Goal: Task Accomplishment & Management: Use online tool/utility

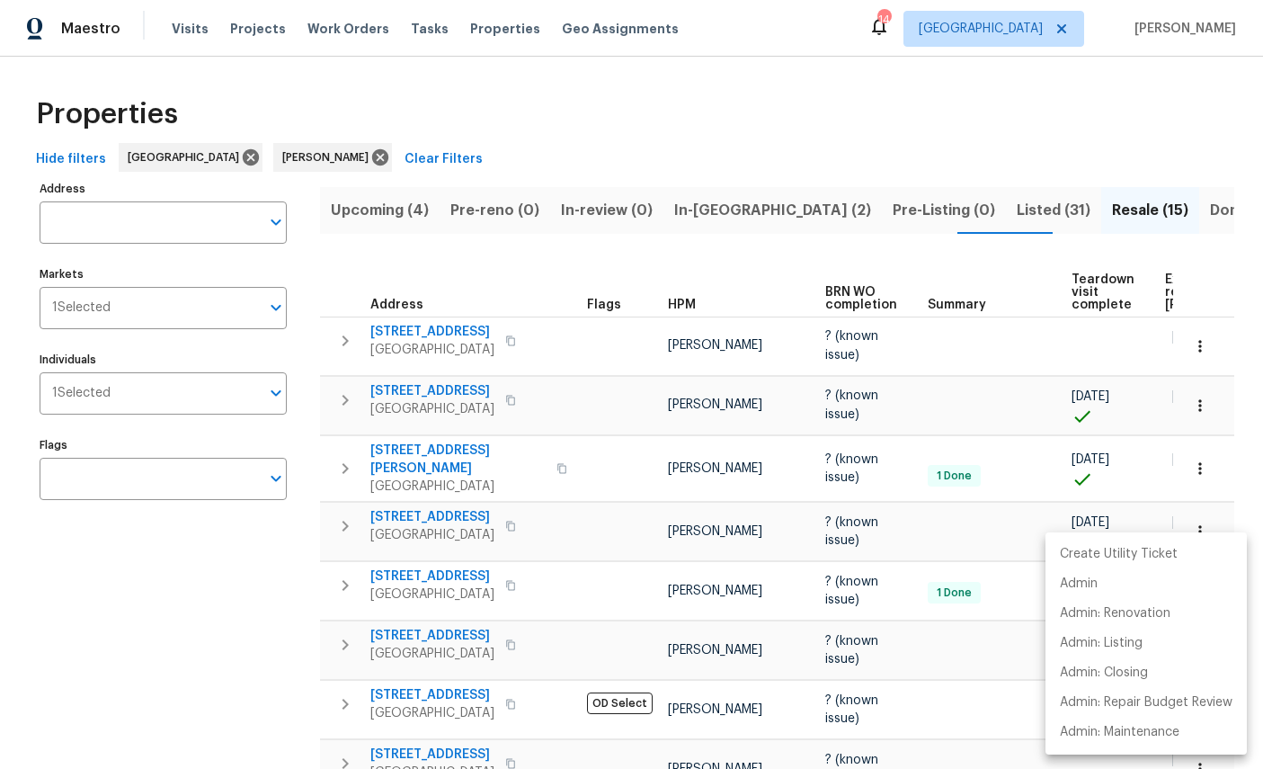
scroll to position [443, 0]
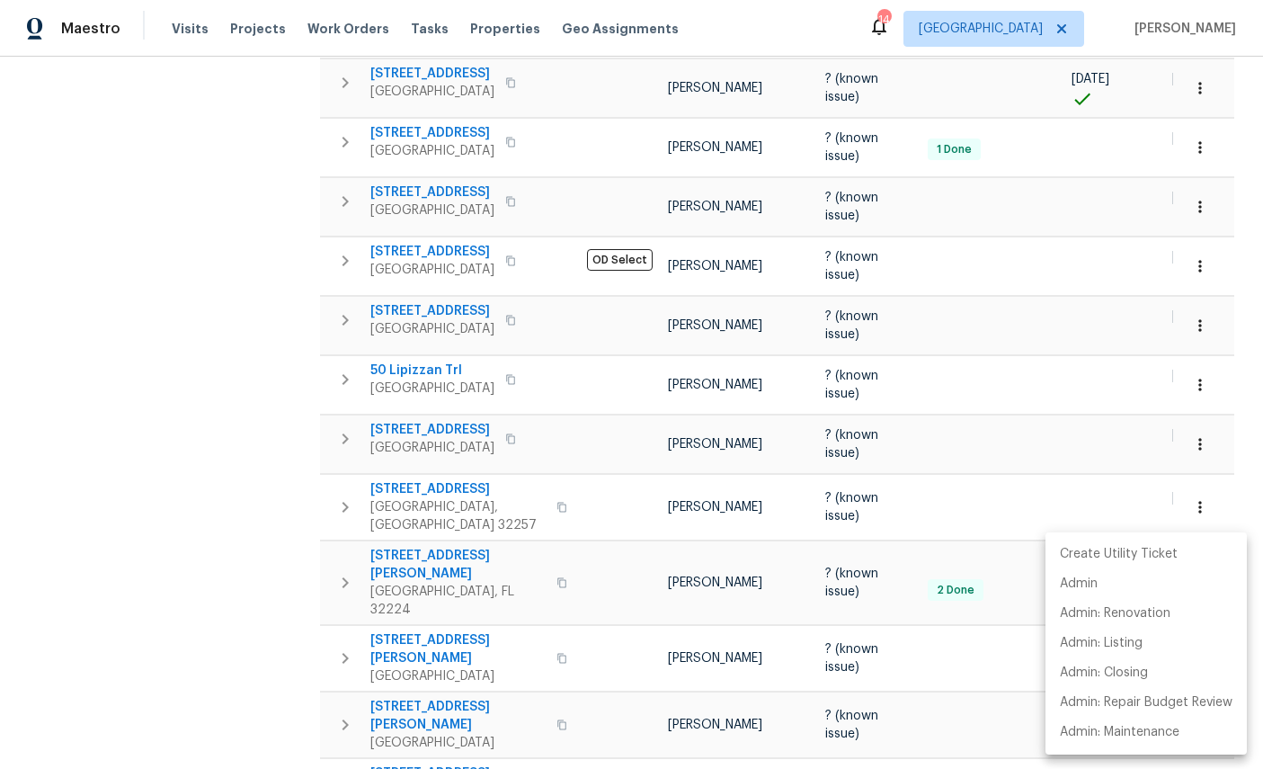
click at [1138, 450] on div at bounding box center [631, 384] width 1263 height 769
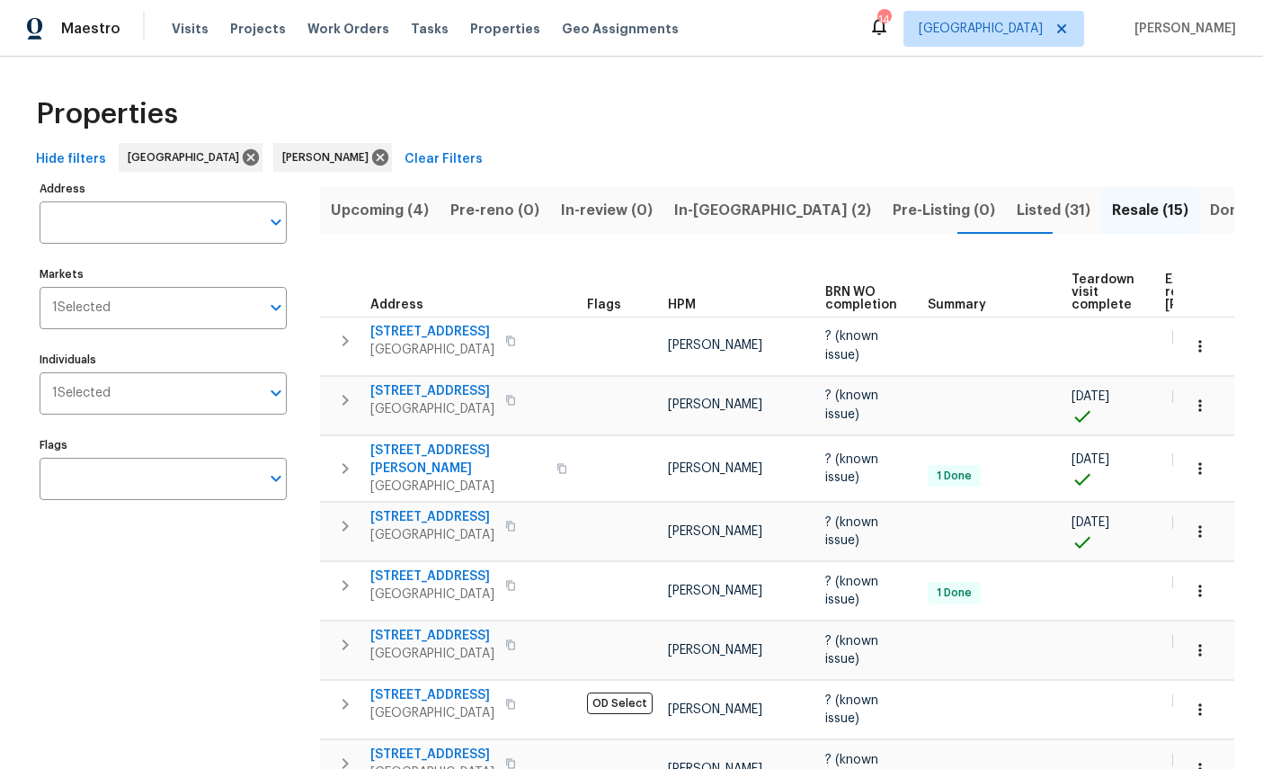
scroll to position [0, 0]
click at [1017, 208] on span "Listed (31)" at bounding box center [1054, 210] width 74 height 25
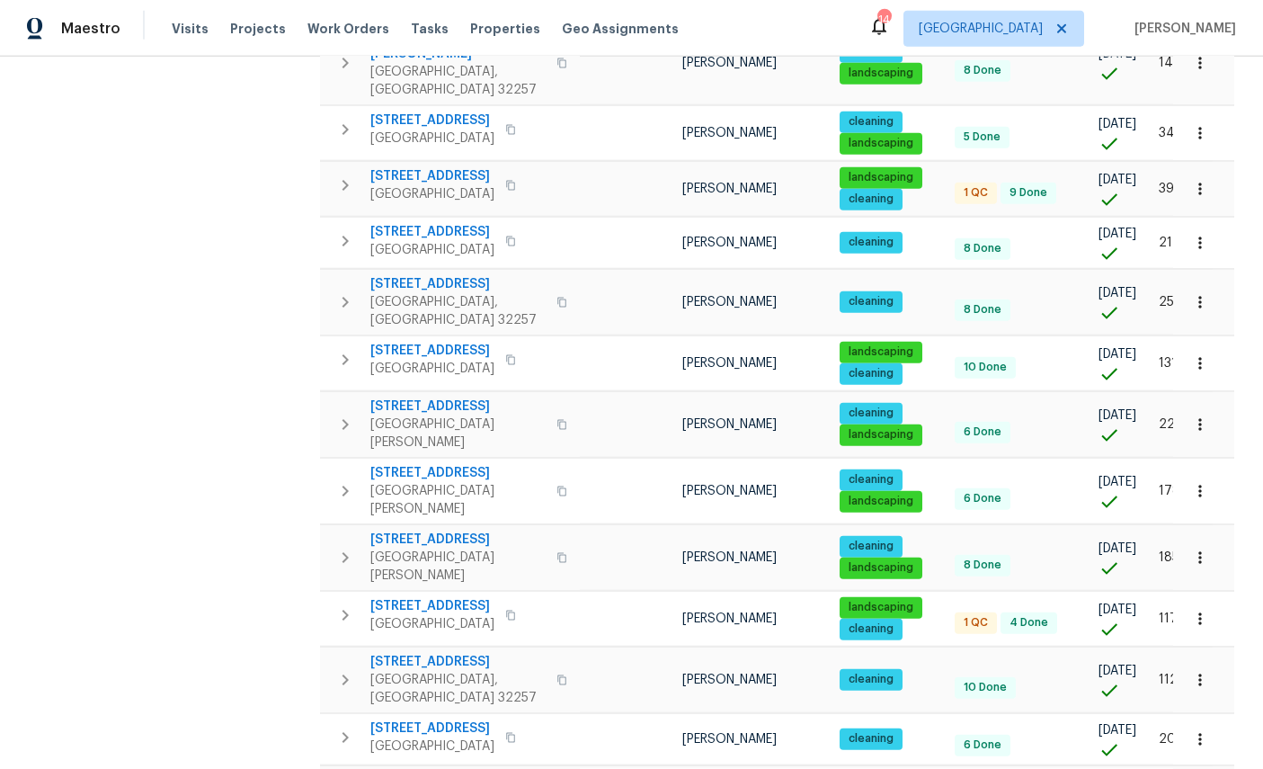
scroll to position [67, 0]
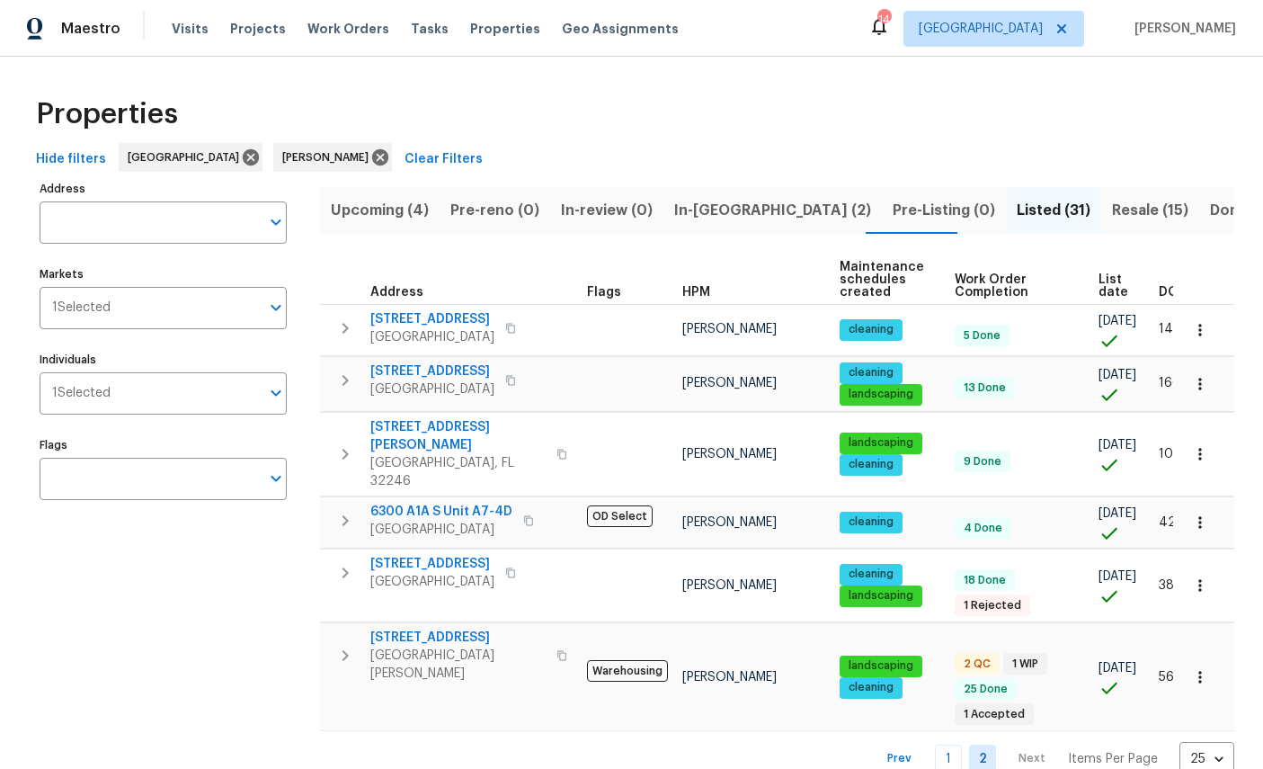
click at [435, 628] on span "[STREET_ADDRESS]" at bounding box center [457, 637] width 175 height 18
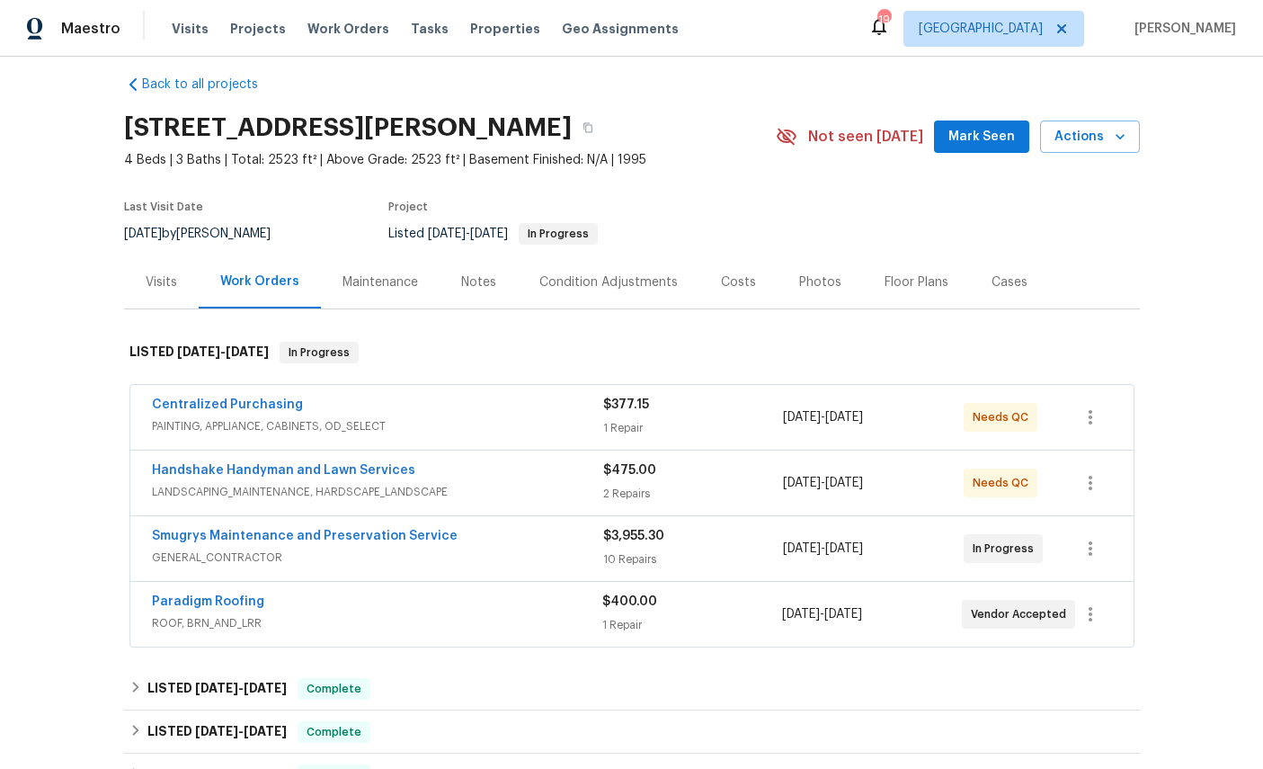
scroll to position [15, 0]
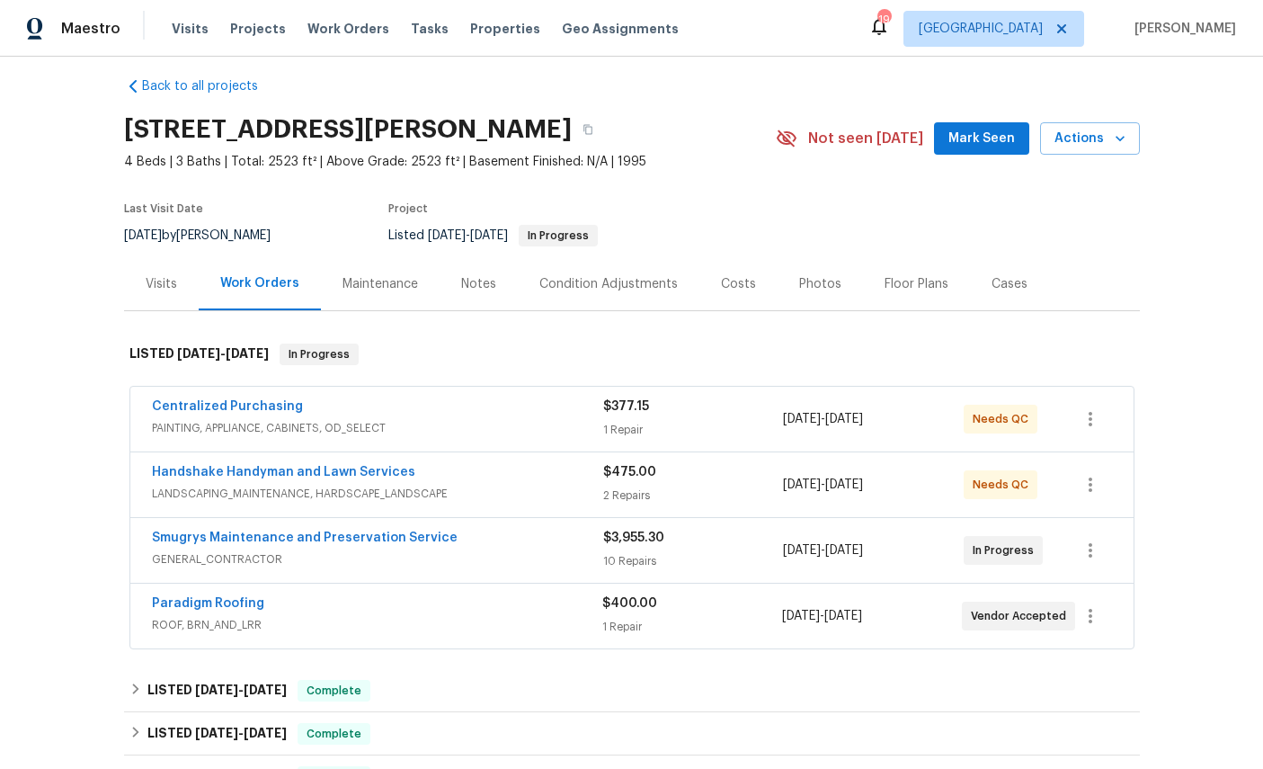
click at [244, 476] on link "Handshake Handyman and Lawn Services" at bounding box center [283, 472] width 263 height 13
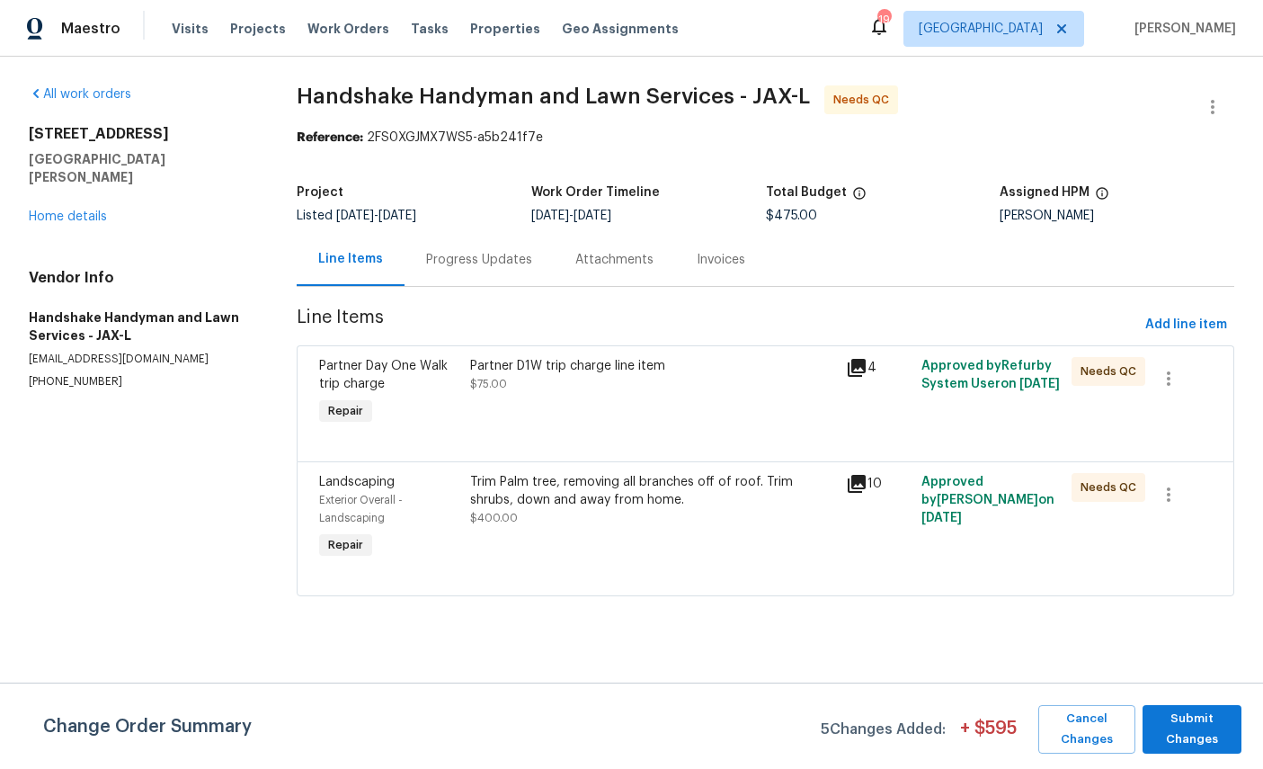
click at [370, 377] on span "Partner Day One Walk trip charge" at bounding box center [383, 375] width 129 height 31
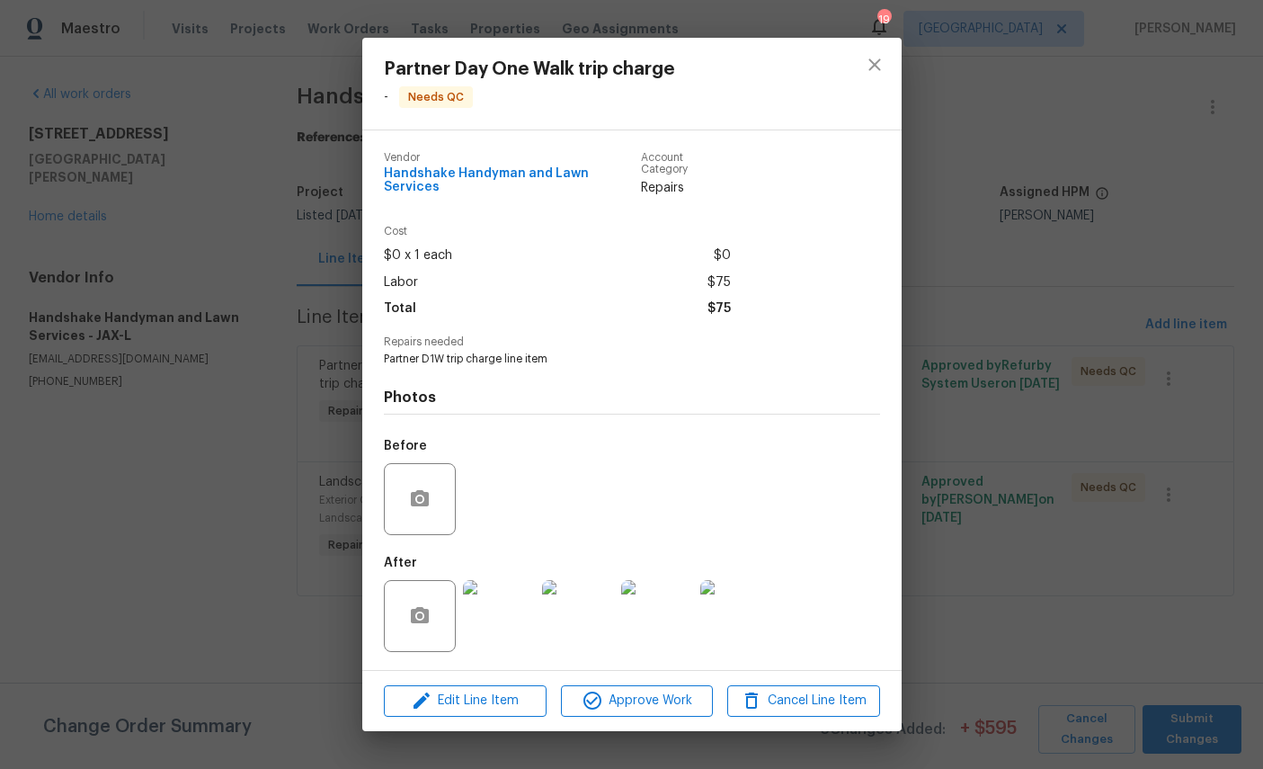
click at [487, 628] on img at bounding box center [499, 616] width 72 height 72
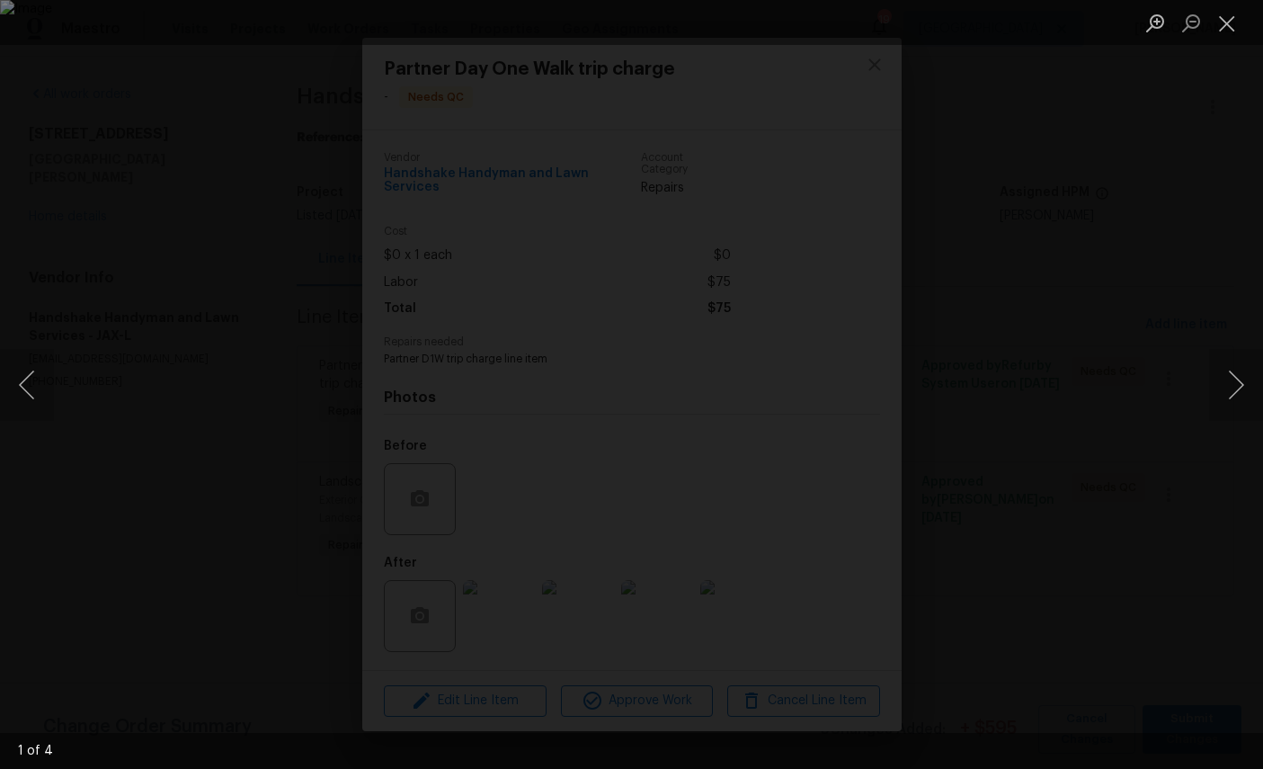
click at [1215, 386] on button "Next image" at bounding box center [1236, 385] width 54 height 72
click at [1215, 396] on button "Next image" at bounding box center [1236, 385] width 54 height 72
click at [1239, 15] on button "Close lightbox" at bounding box center [1227, 22] width 36 height 31
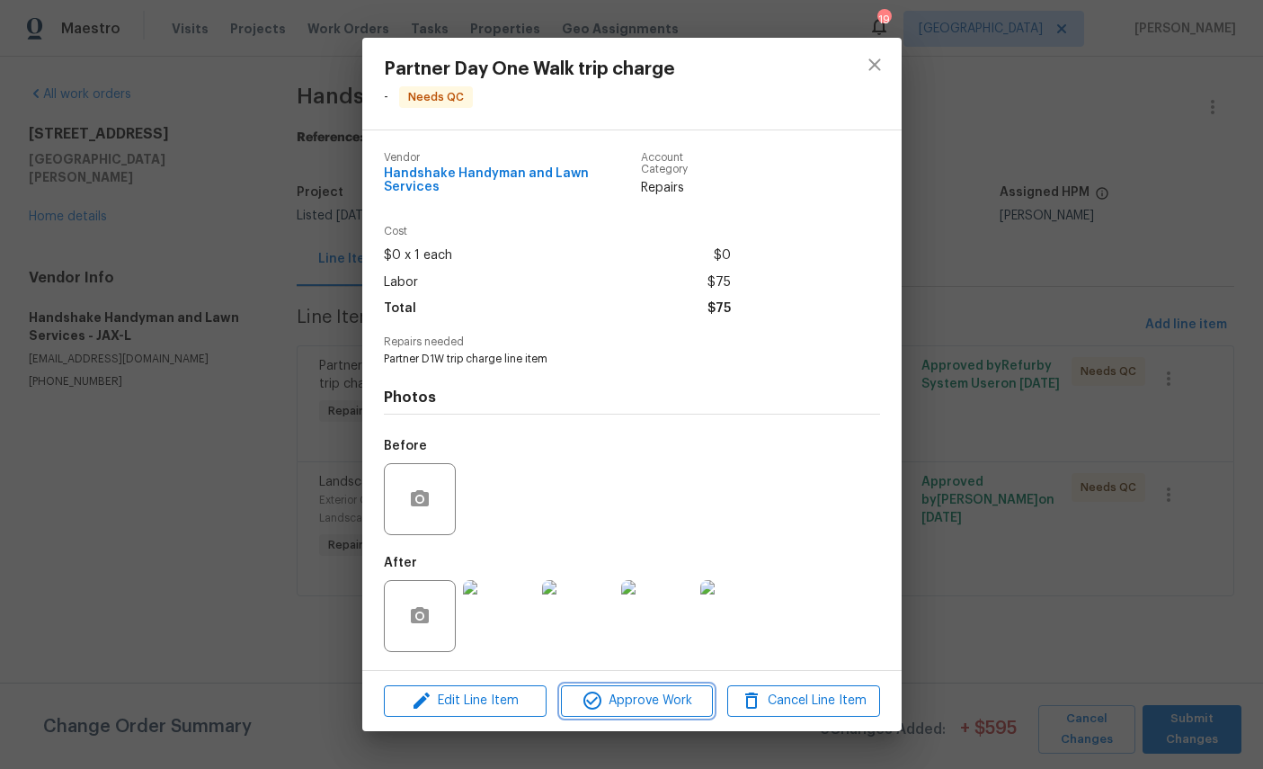
click at [652, 706] on span "Approve Work" at bounding box center [636, 700] width 141 height 22
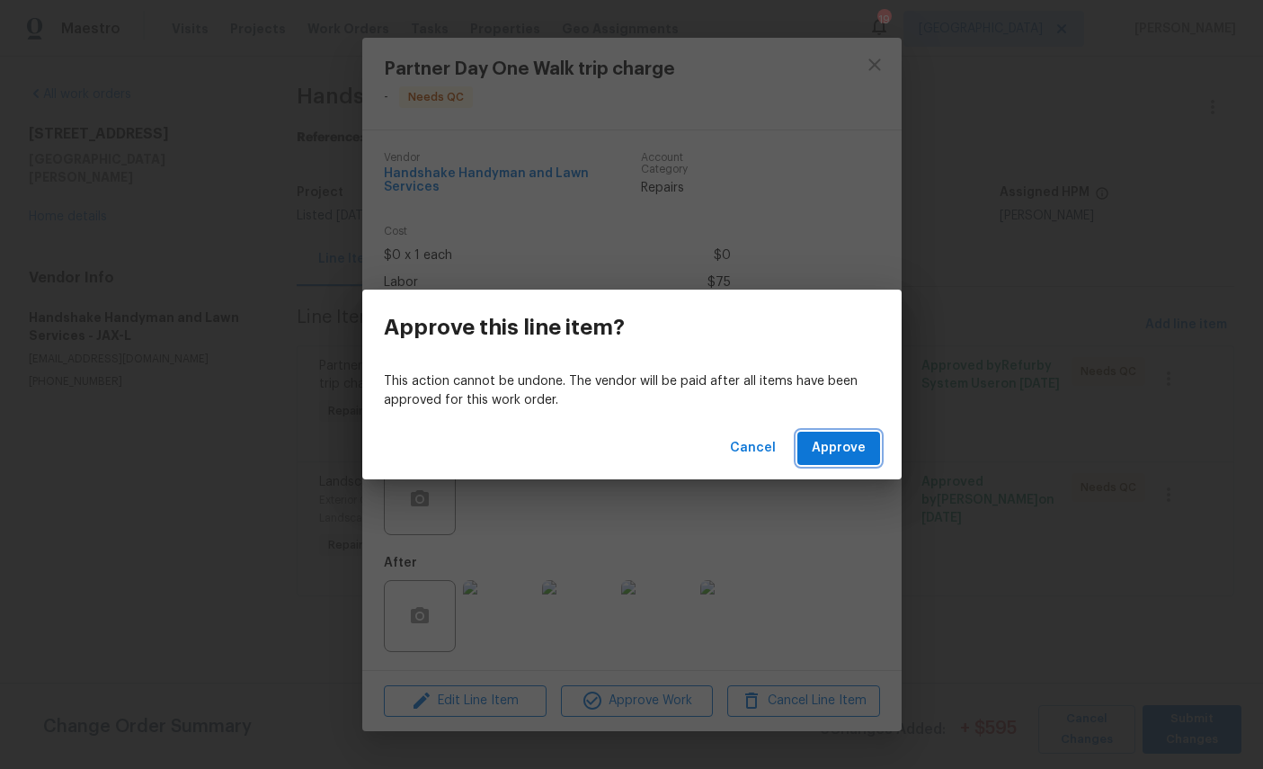
click at [844, 446] on span "Approve" at bounding box center [839, 448] width 54 height 22
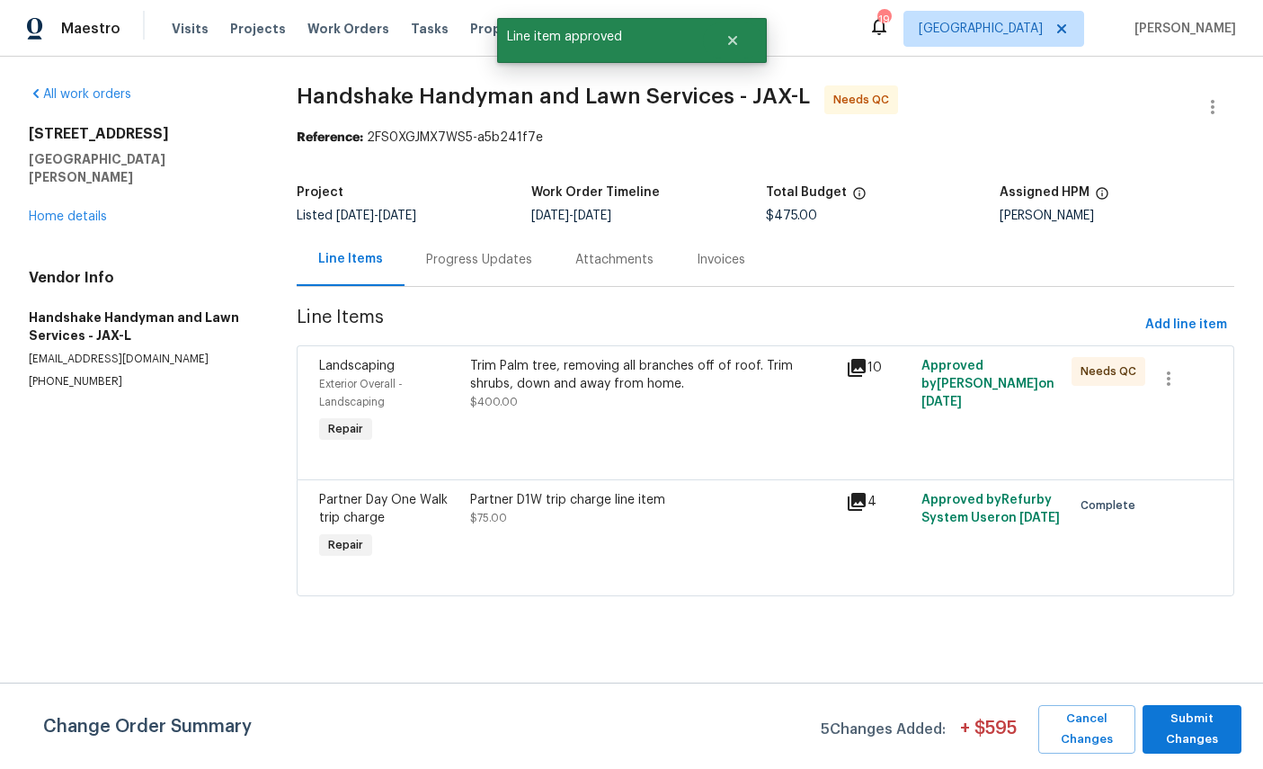
click at [372, 400] on span "Exterior Overall - Landscaping" at bounding box center [361, 392] width 84 height 29
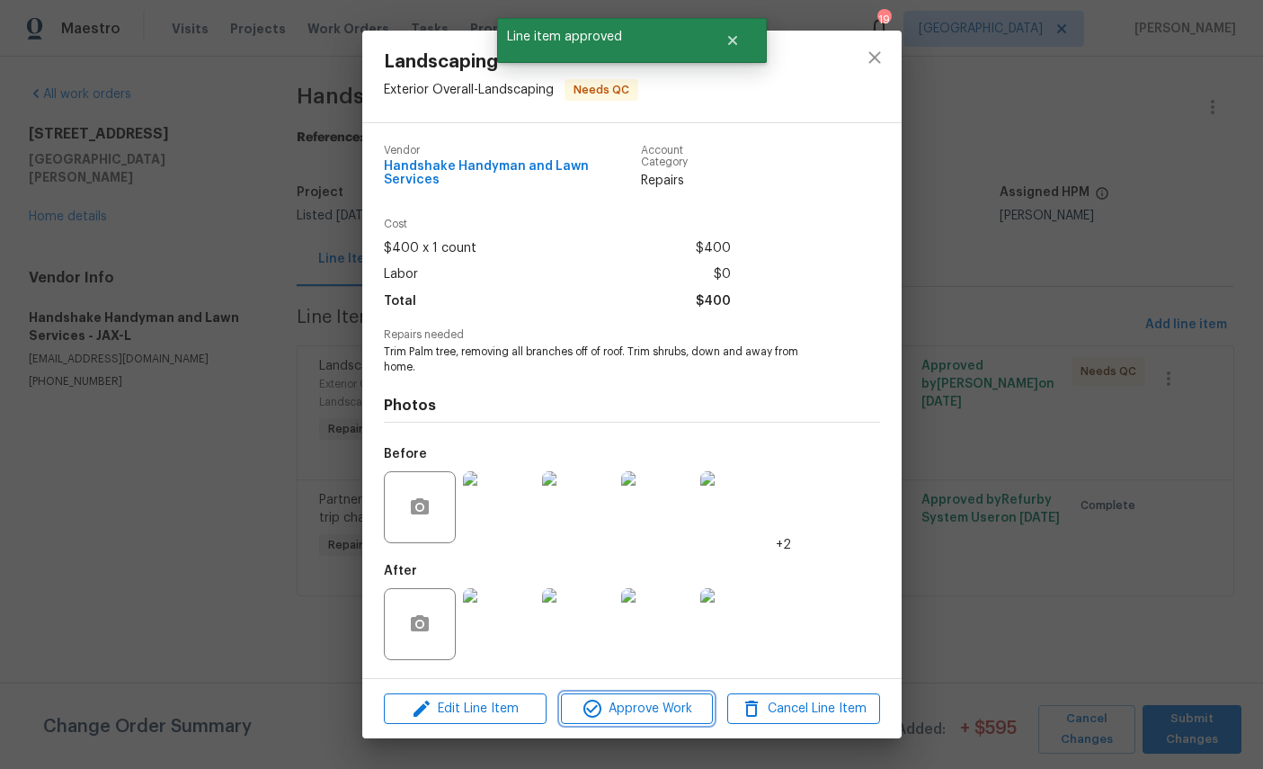
click at [627, 703] on span "Approve Work" at bounding box center [636, 709] width 141 height 22
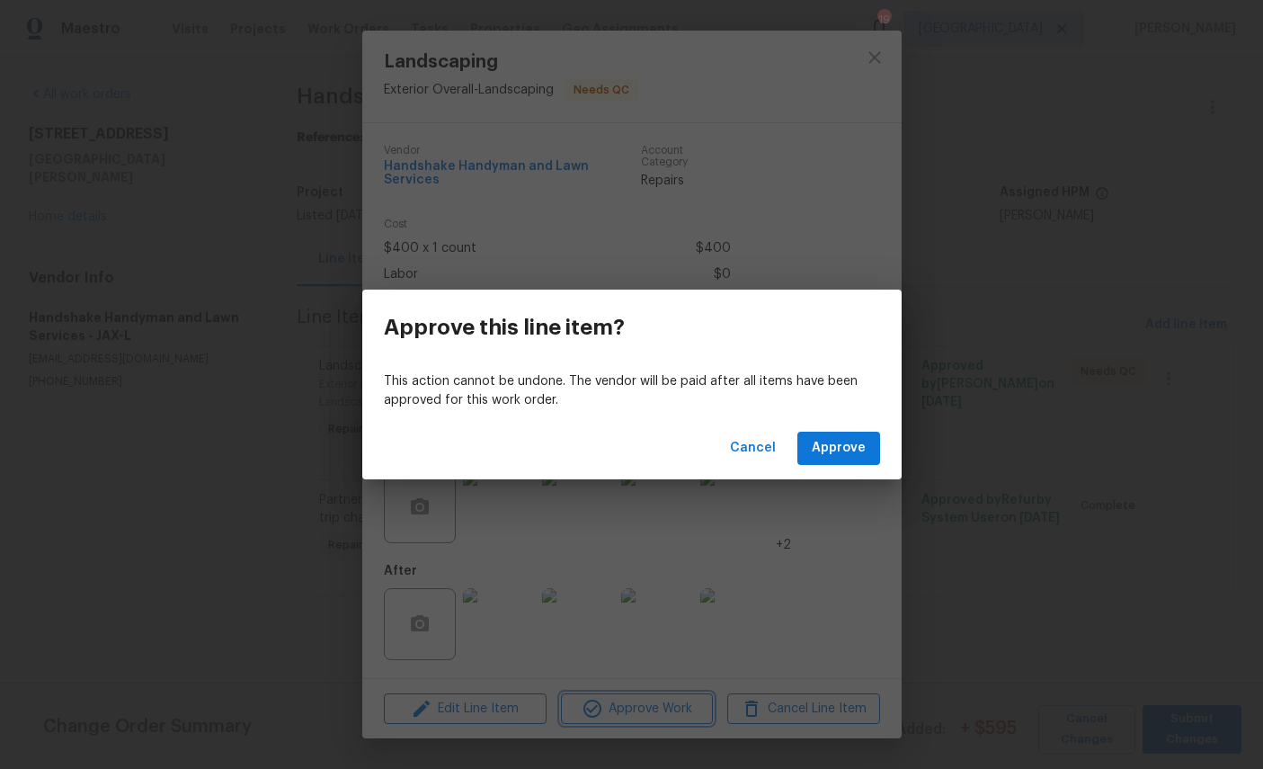
click at [496, 639] on div "Approve this line item? This action cannot be undone. The vendor will be paid a…" at bounding box center [631, 384] width 1263 height 769
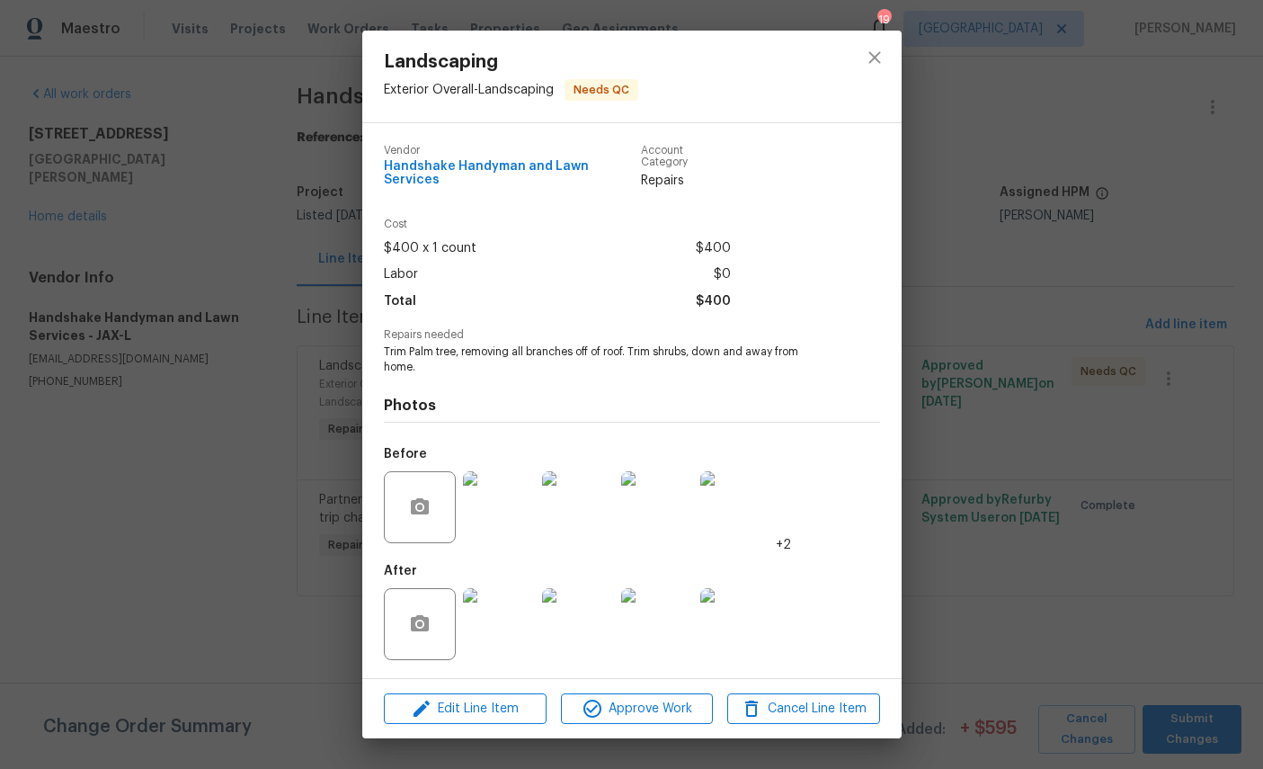
click at [498, 646] on img at bounding box center [499, 624] width 72 height 72
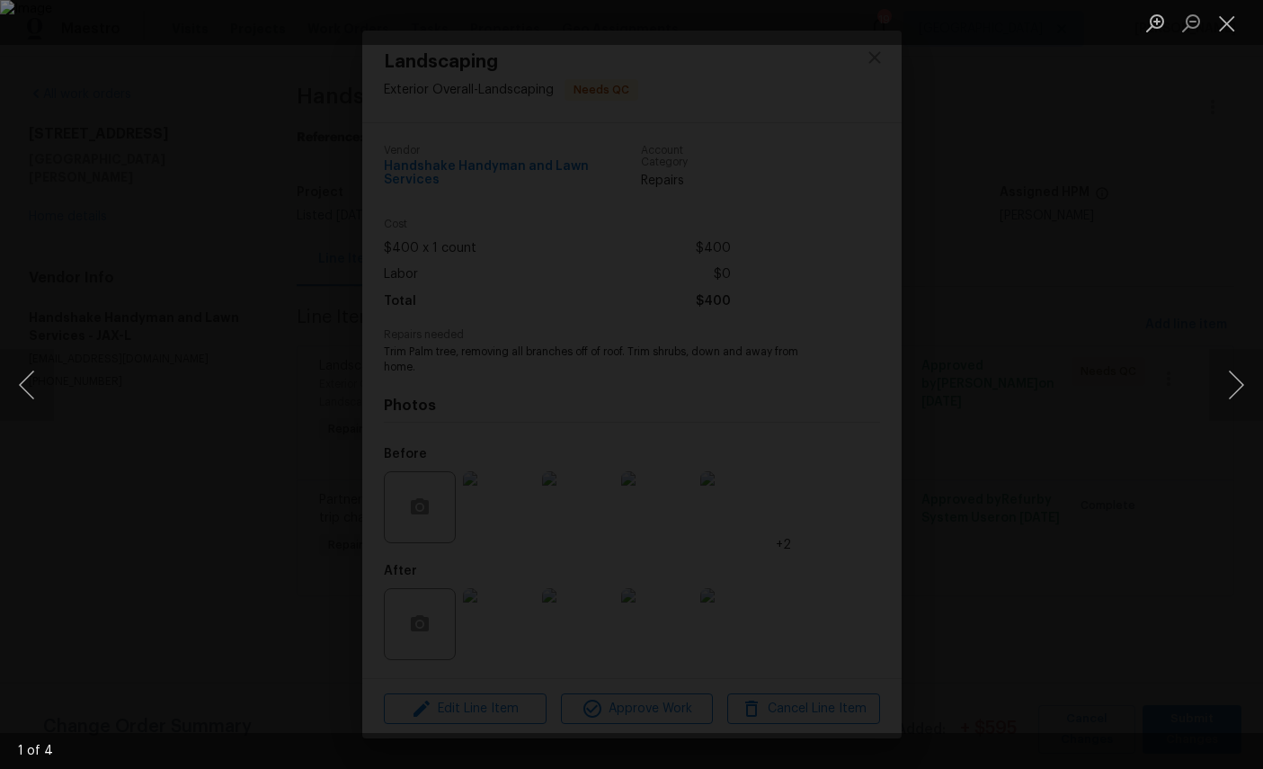
click at [1238, 355] on button "Next image" at bounding box center [1236, 385] width 54 height 72
click at [1234, 356] on button "Next image" at bounding box center [1236, 385] width 54 height 72
click at [1231, 390] on button "Next image" at bounding box center [1236, 385] width 54 height 72
click at [1227, 32] on button "Close lightbox" at bounding box center [1227, 22] width 36 height 31
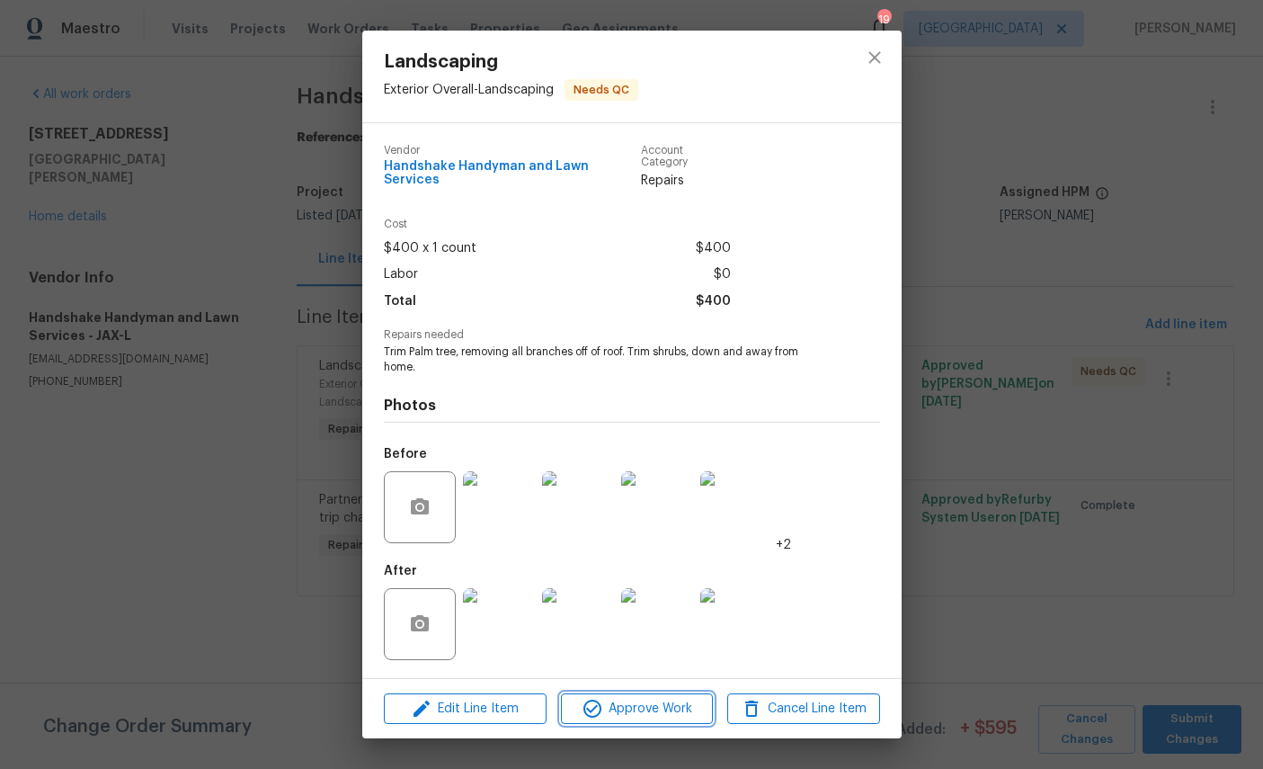
click at [628, 708] on span "Approve Work" at bounding box center [636, 709] width 141 height 22
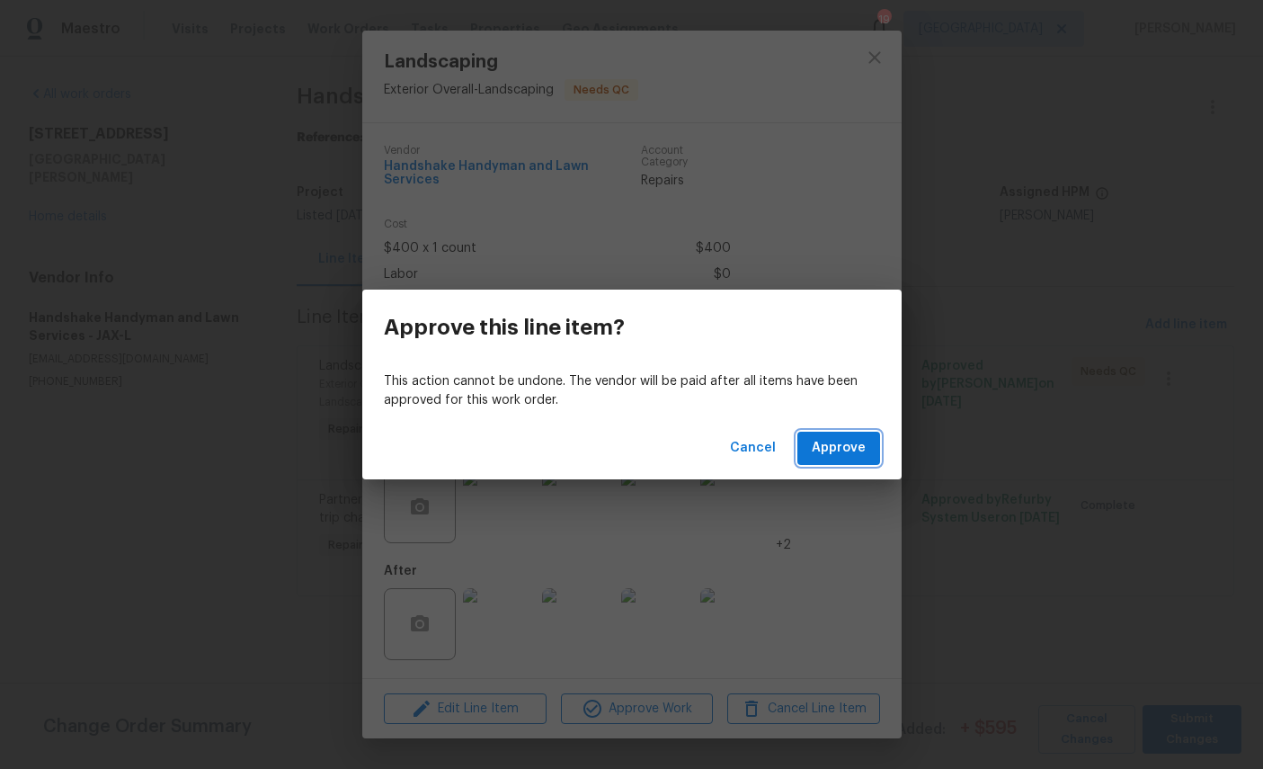
click at [849, 451] on span "Approve" at bounding box center [839, 448] width 54 height 22
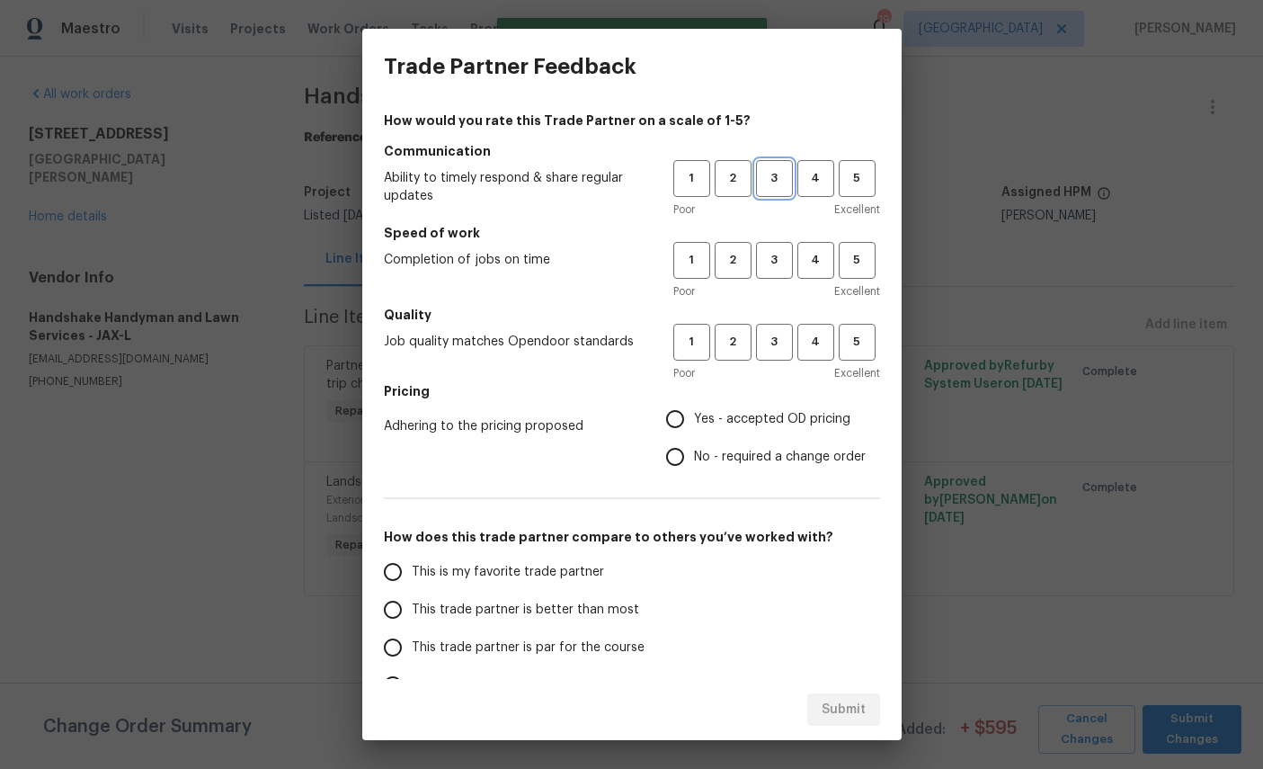
click at [772, 175] on span "3" at bounding box center [774, 178] width 33 height 21
click at [748, 271] on button "2" at bounding box center [733, 260] width 37 height 37
click at [778, 337] on span "3" at bounding box center [774, 342] width 33 height 21
click at [745, 430] on label "Yes - accepted OD pricing" at bounding box center [760, 419] width 209 height 38
click at [694, 430] on input "Yes - accepted OD pricing" at bounding box center [675, 419] width 38 height 38
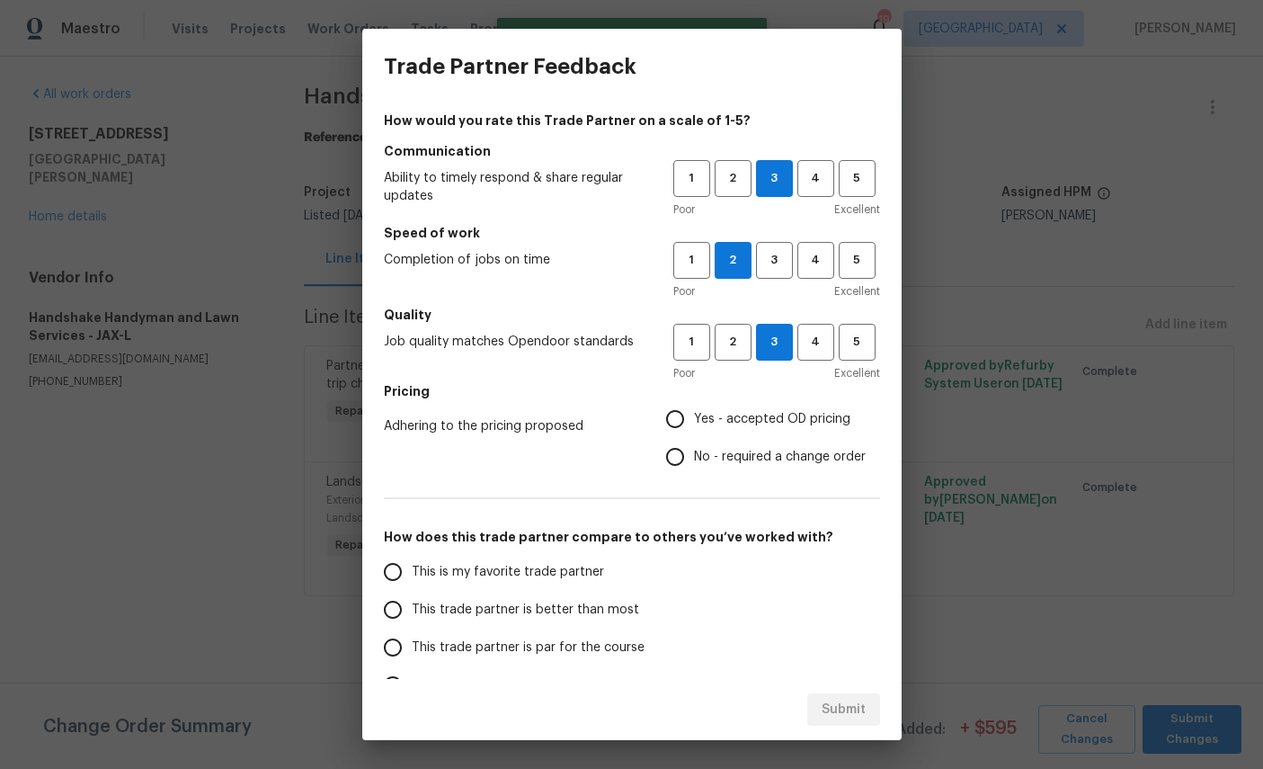
radio input "true"
click at [775, 255] on span "3" at bounding box center [774, 260] width 33 height 21
click at [504, 574] on span "This is my favorite trade partner" at bounding box center [508, 572] width 192 height 19
click at [412, 574] on input "This is my favorite trade partner" at bounding box center [393, 572] width 38 height 38
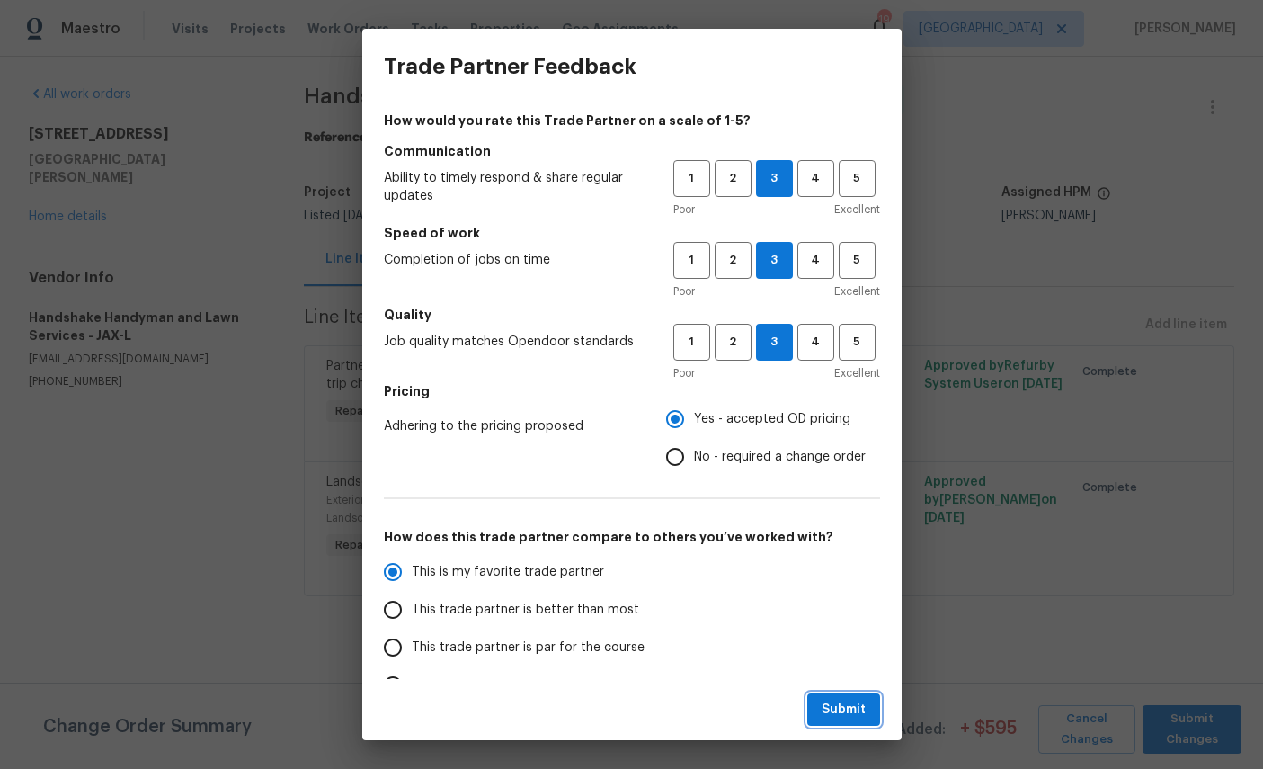
click at [842, 717] on span "Submit" at bounding box center [844, 709] width 44 height 22
radio input "true"
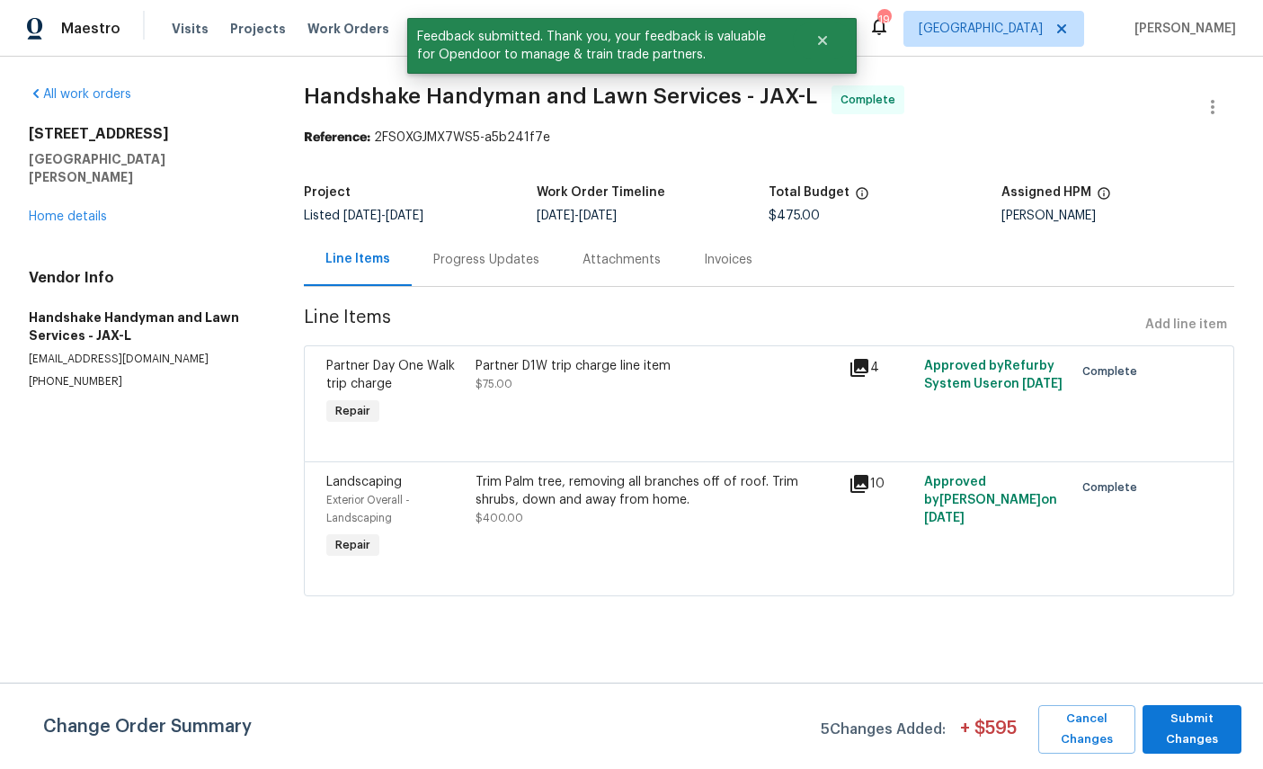
click at [86, 210] on link "Home details" at bounding box center [68, 216] width 78 height 13
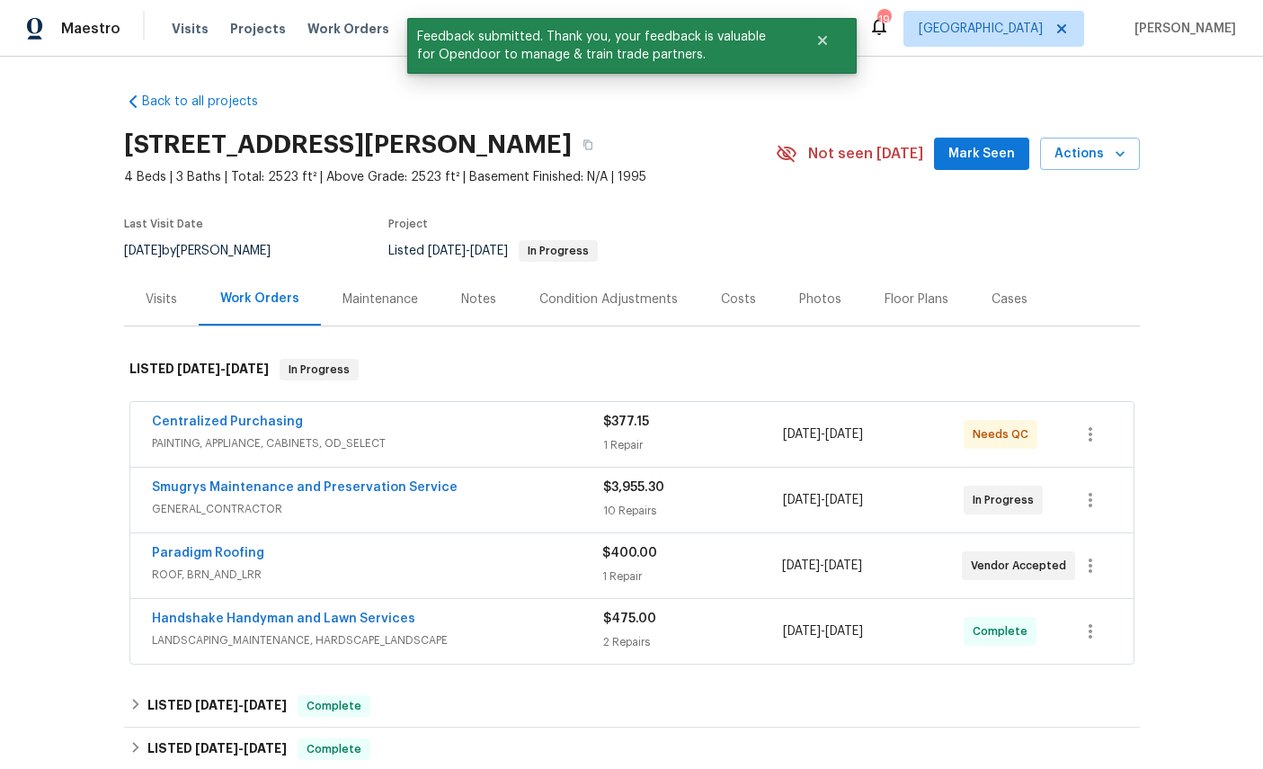
click at [236, 426] on link "Centralized Purchasing" at bounding box center [227, 421] width 151 height 13
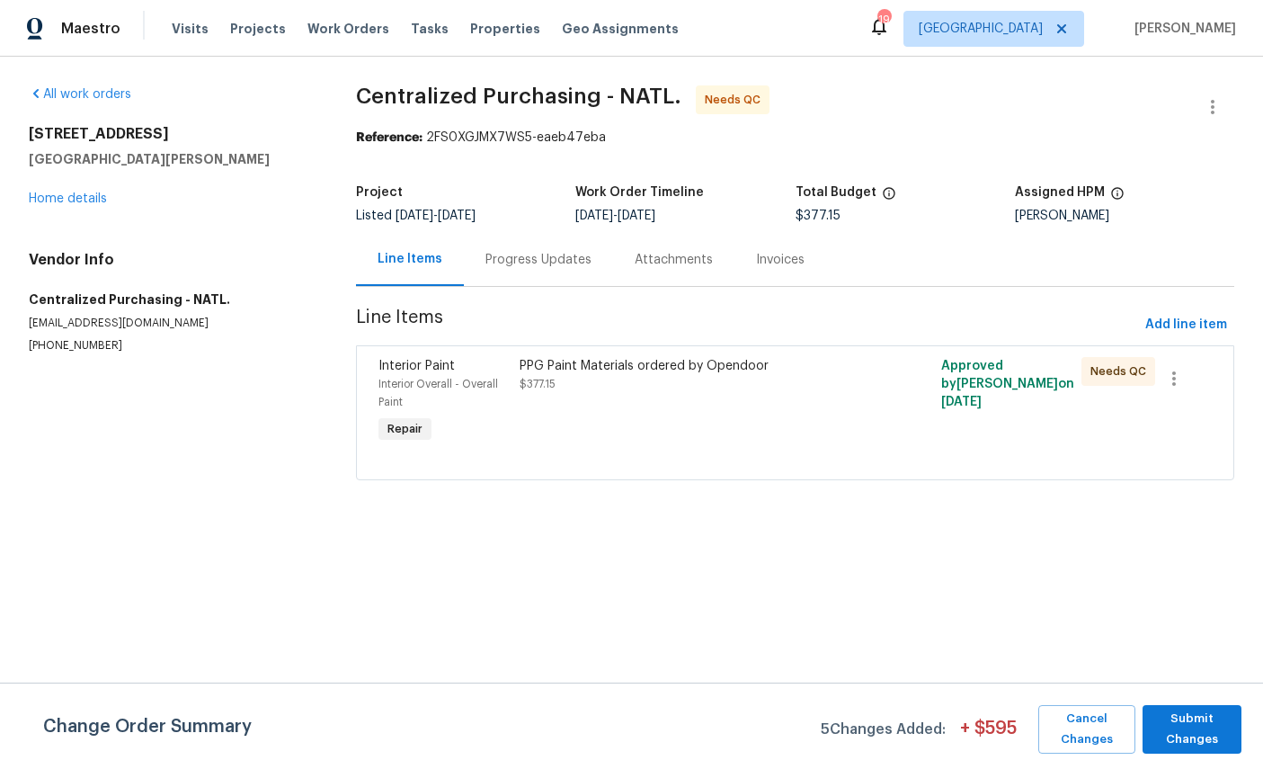
click at [432, 373] on div "Interior Paint" at bounding box center [443, 366] width 130 height 18
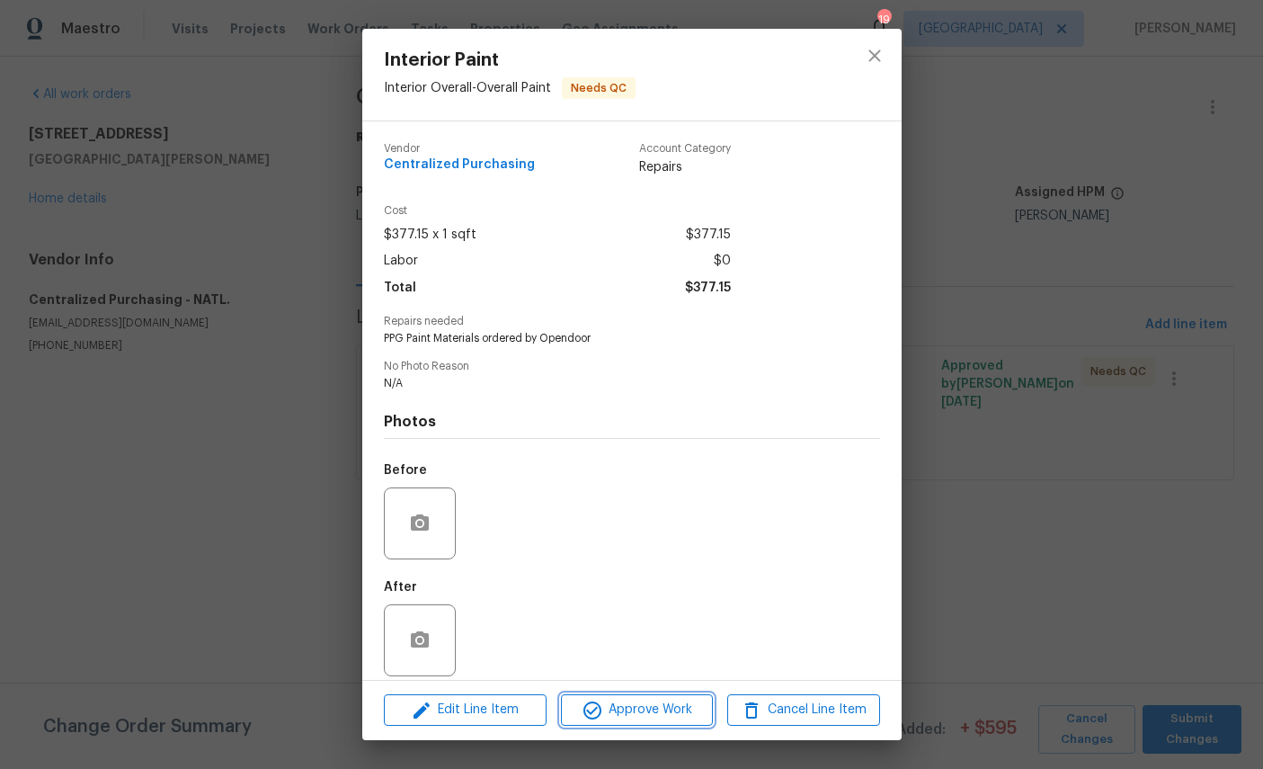
click at [626, 714] on span "Approve Work" at bounding box center [636, 709] width 141 height 22
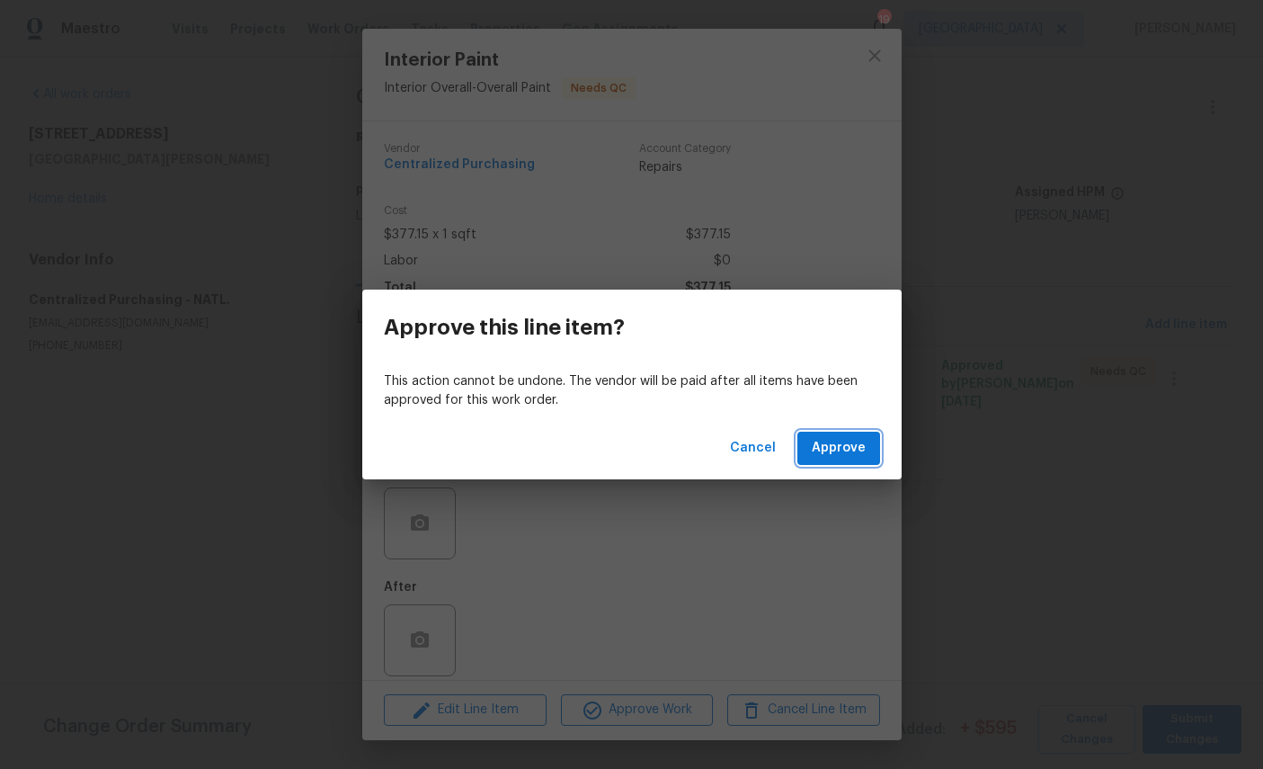
click at [840, 442] on span "Approve" at bounding box center [839, 448] width 54 height 22
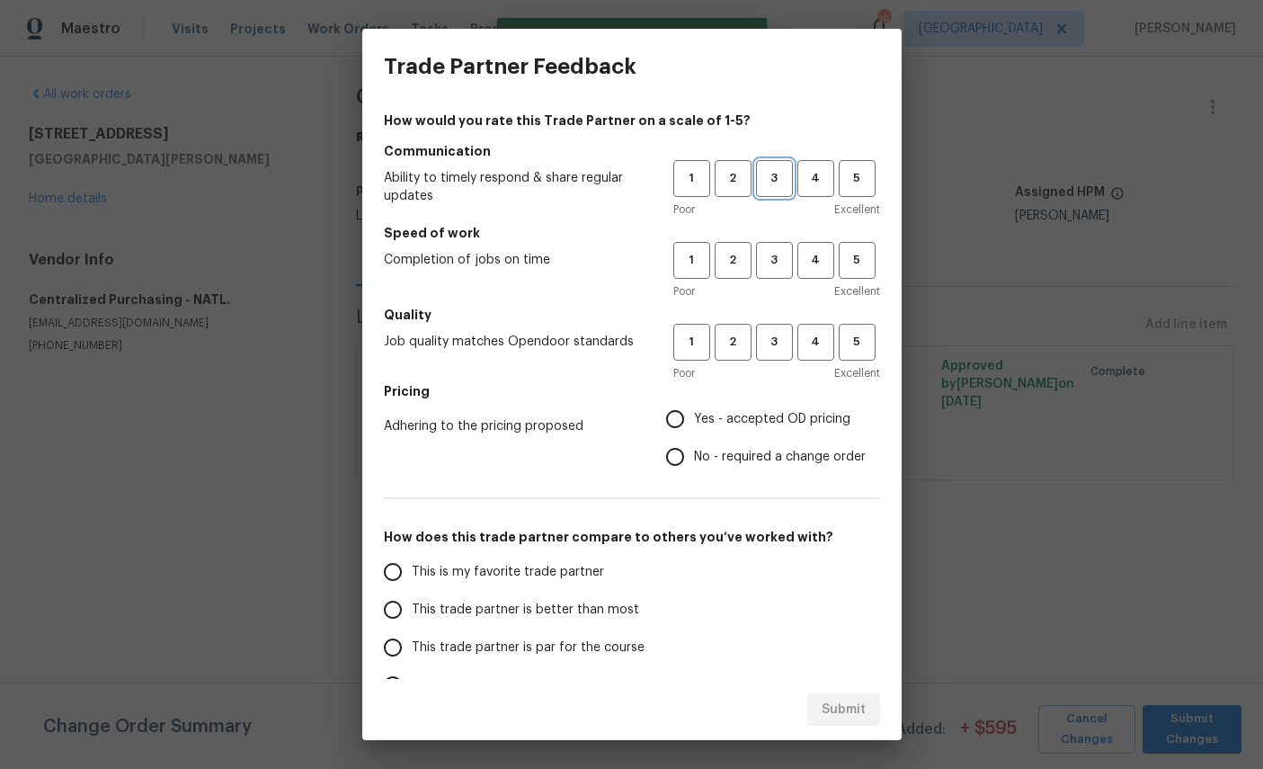
click at [780, 184] on span "3" at bounding box center [774, 178] width 33 height 21
click at [777, 275] on button "3" at bounding box center [774, 260] width 37 height 37
click at [786, 345] on span "3" at bounding box center [774, 342] width 33 height 21
click at [754, 420] on span "Yes - accepted OD pricing" at bounding box center [772, 419] width 156 height 19
click at [694, 420] on input "Yes - accepted OD pricing" at bounding box center [675, 419] width 38 height 38
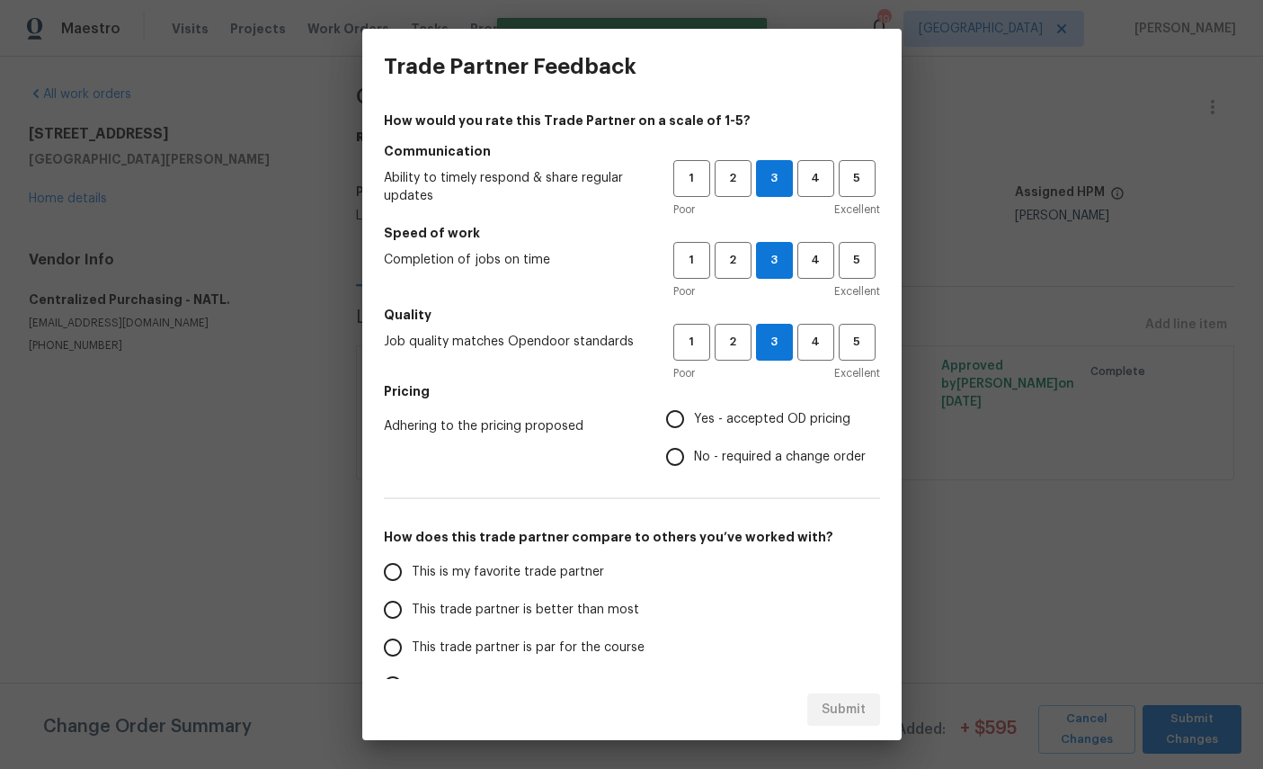
radio input "true"
click at [510, 577] on span "This is my favorite trade partner" at bounding box center [508, 572] width 192 height 19
click at [412, 577] on input "This is my favorite trade partner" at bounding box center [393, 572] width 38 height 38
click at [861, 715] on span "Submit" at bounding box center [844, 709] width 44 height 22
radio input "true"
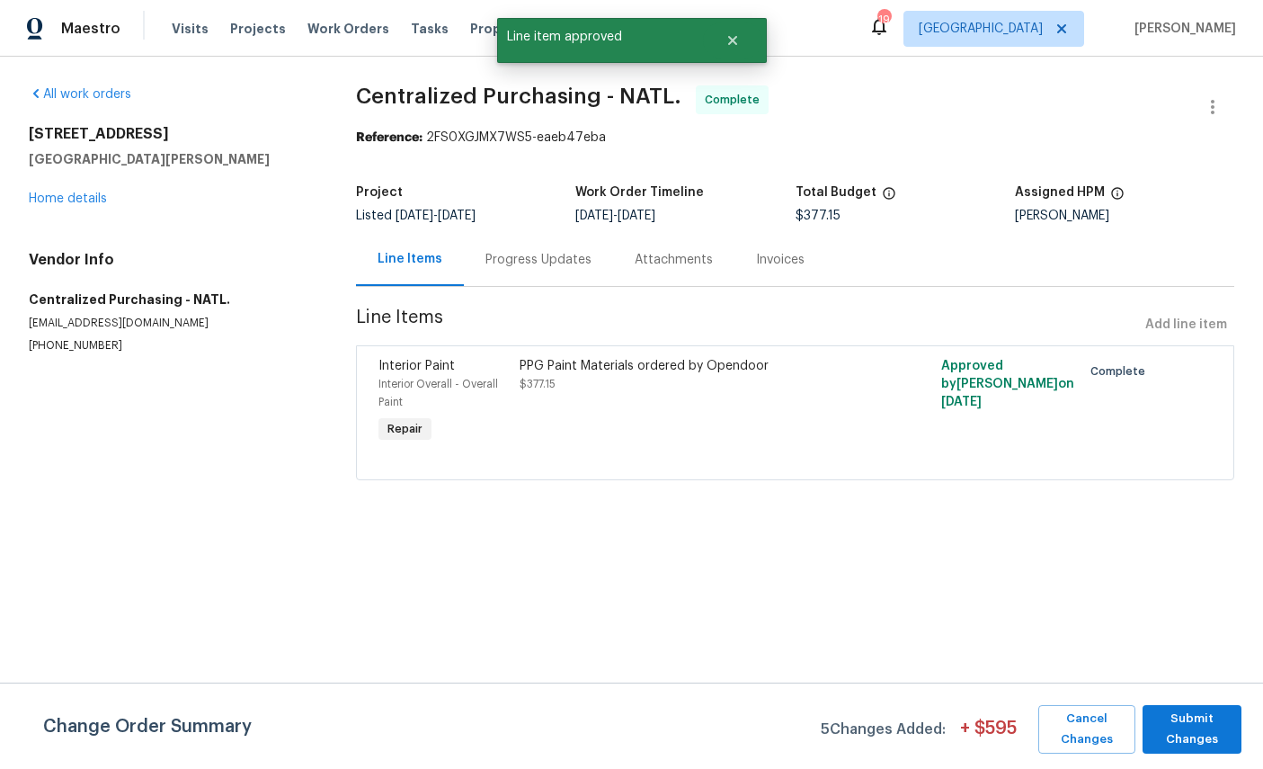
radio input "false"
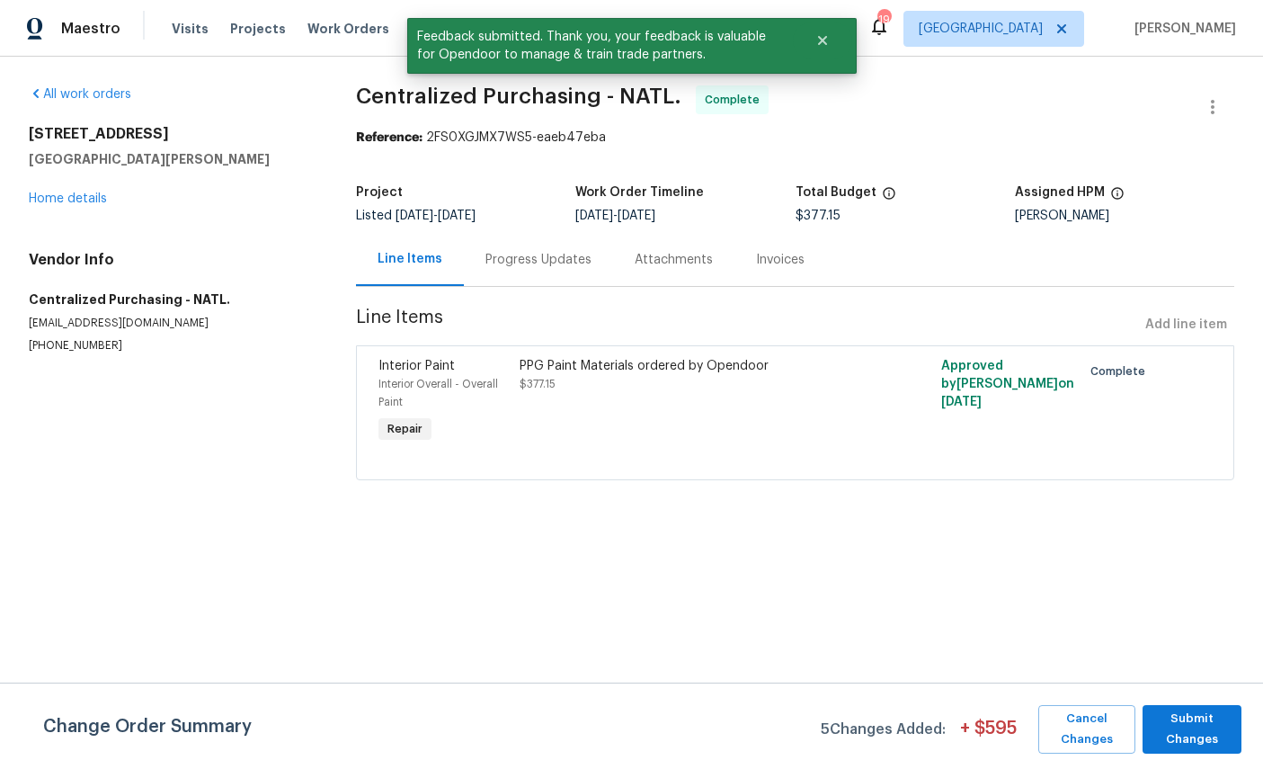
click at [93, 196] on link "Home details" at bounding box center [68, 198] width 78 height 13
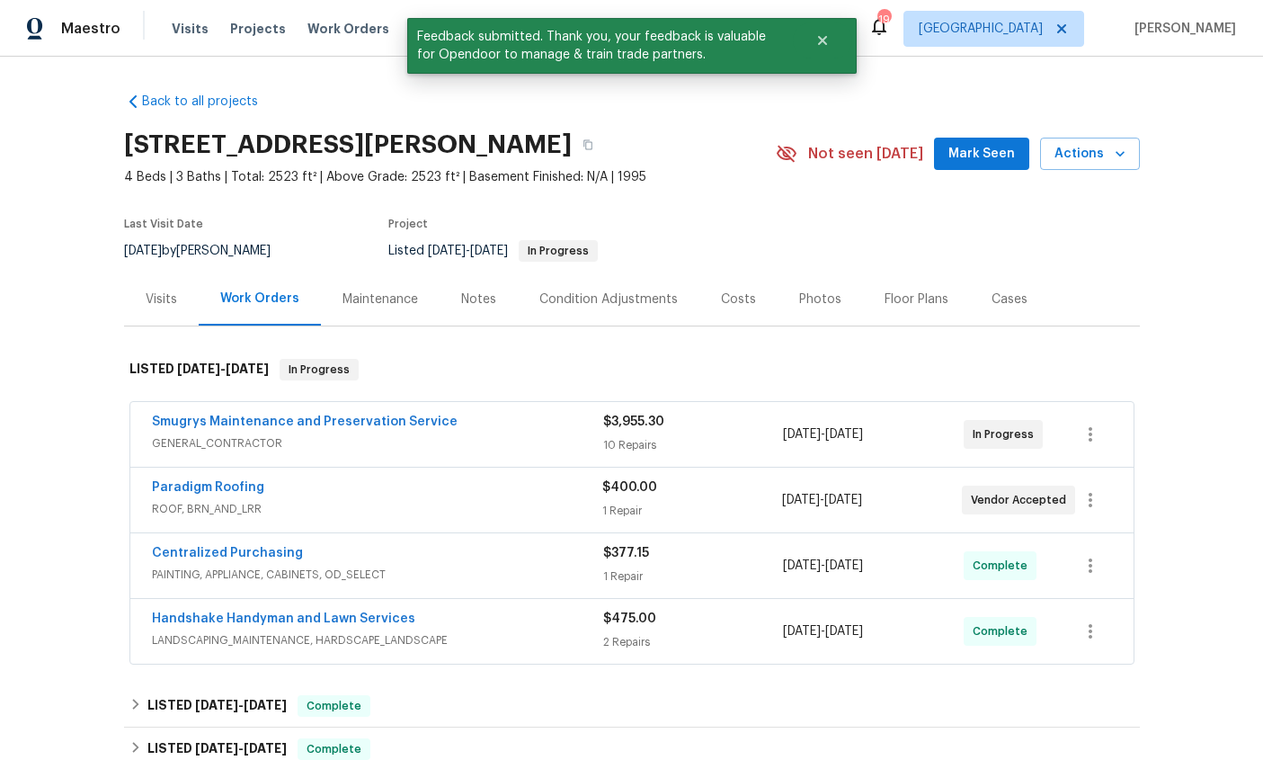
click at [335, 424] on link "Smugrys Maintenance and Preservation Service" at bounding box center [305, 421] width 306 height 13
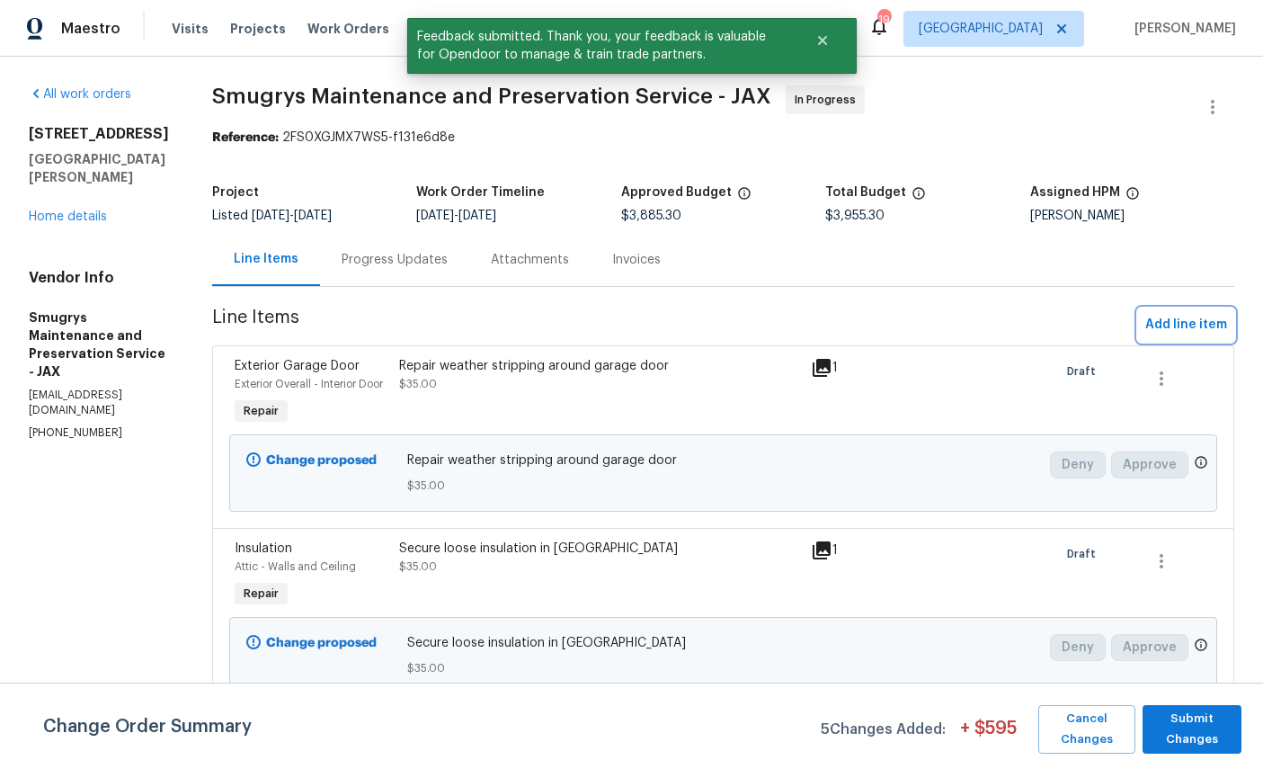
click at [1196, 320] on span "Add line item" at bounding box center [1186, 325] width 82 height 22
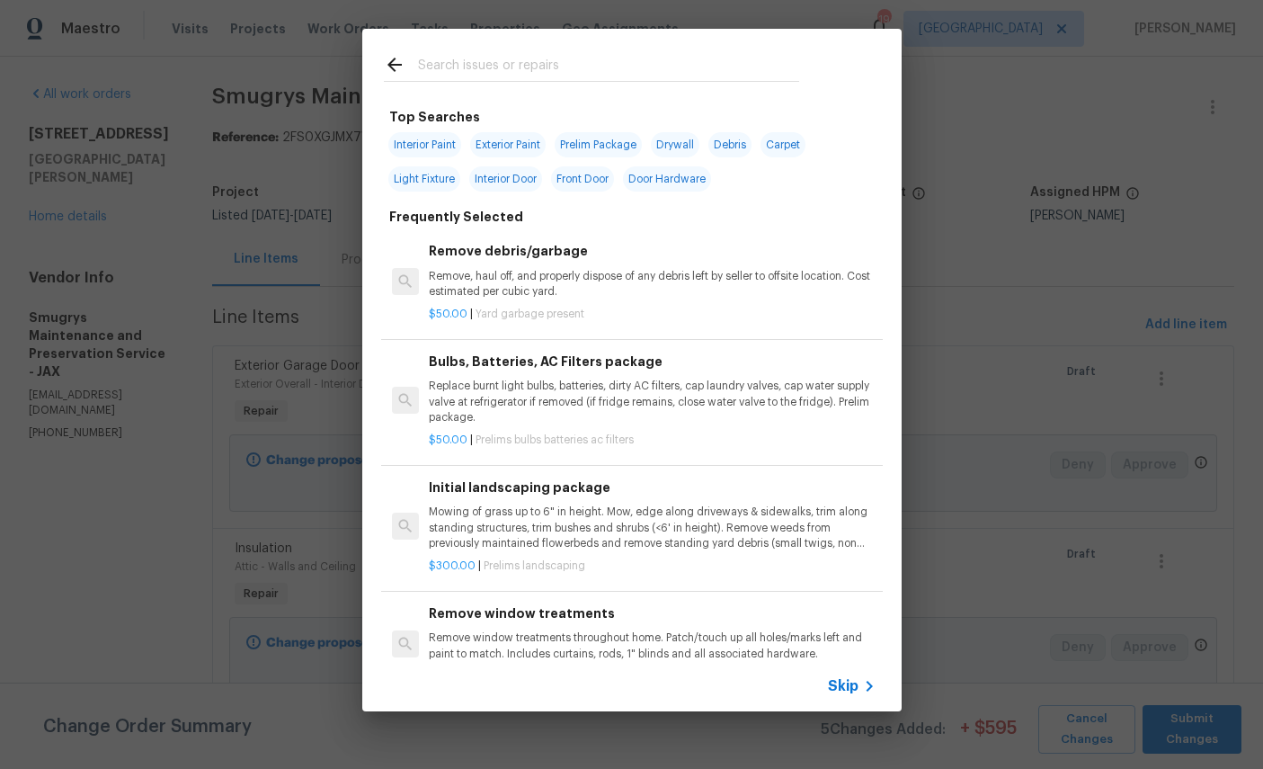
click at [542, 61] on input "text" at bounding box center [608, 67] width 381 height 27
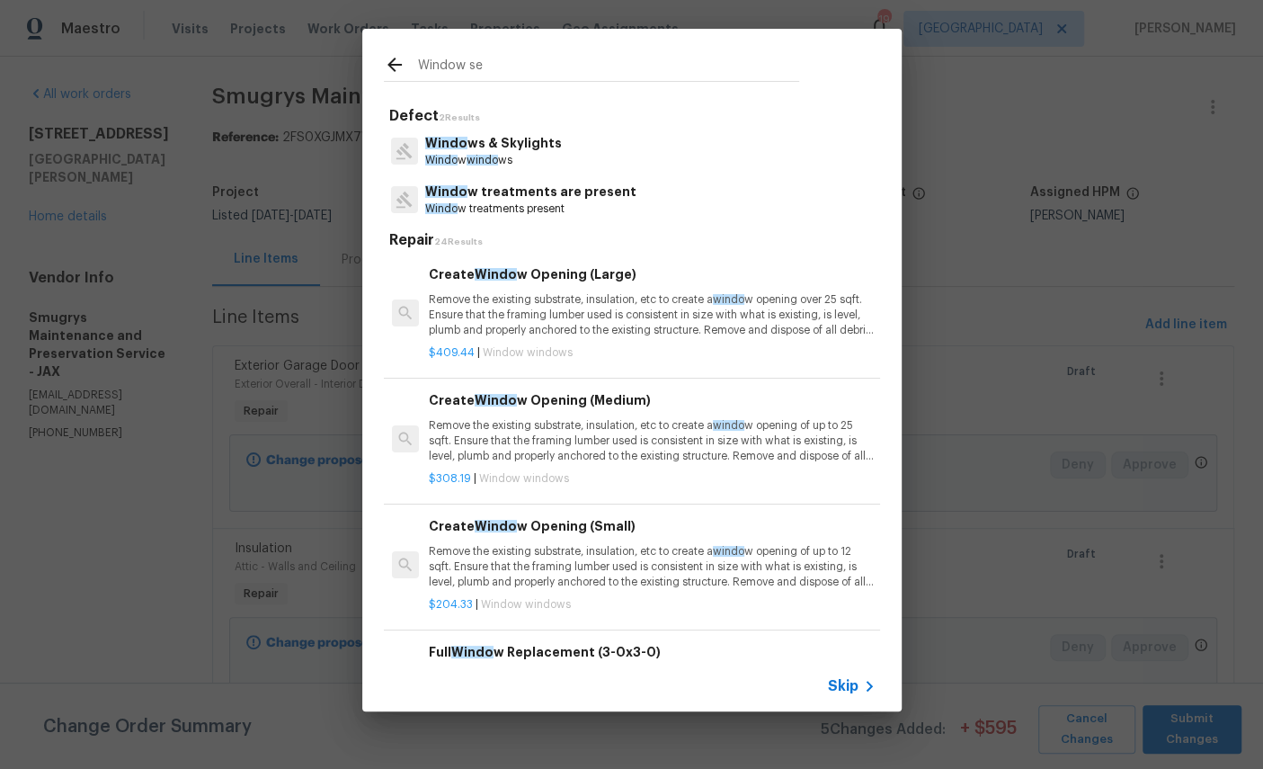
type input "Window sea"
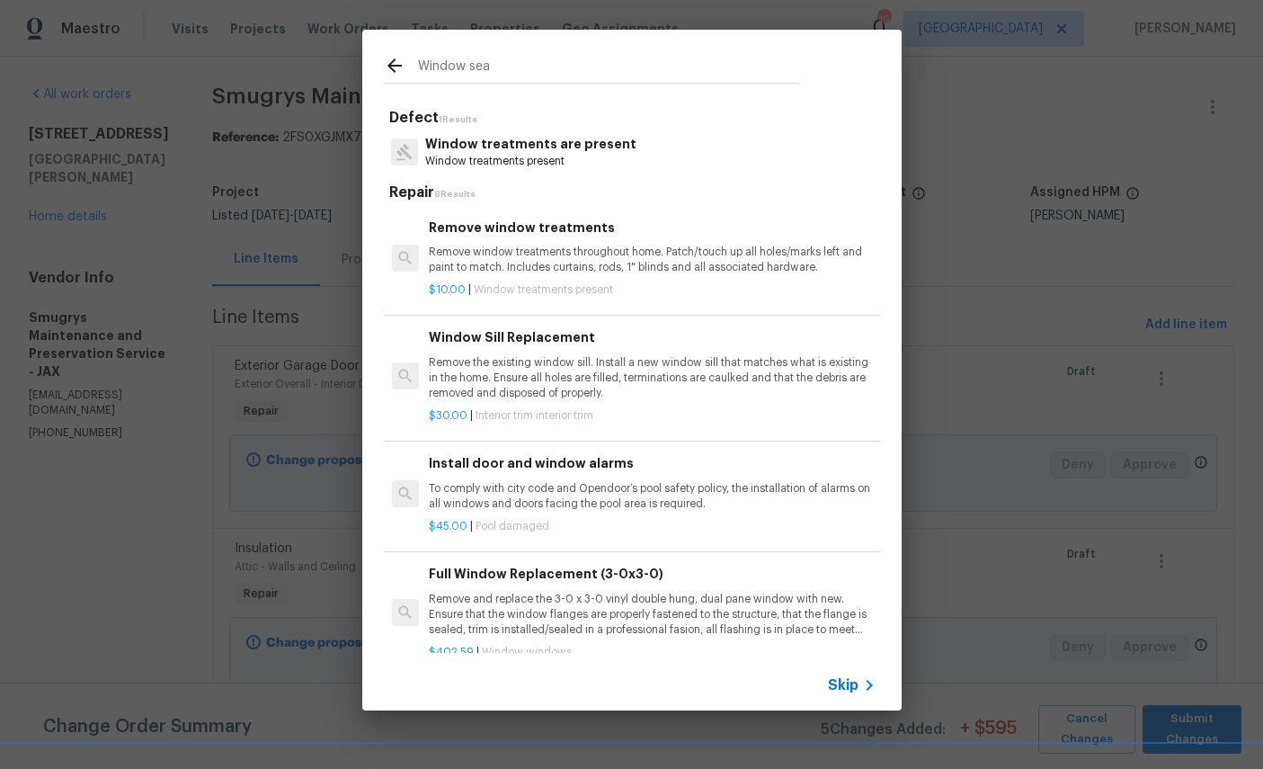
click at [635, 375] on p "Remove the existing window sill. Install a new window sill that matches what is…" at bounding box center [652, 378] width 446 height 46
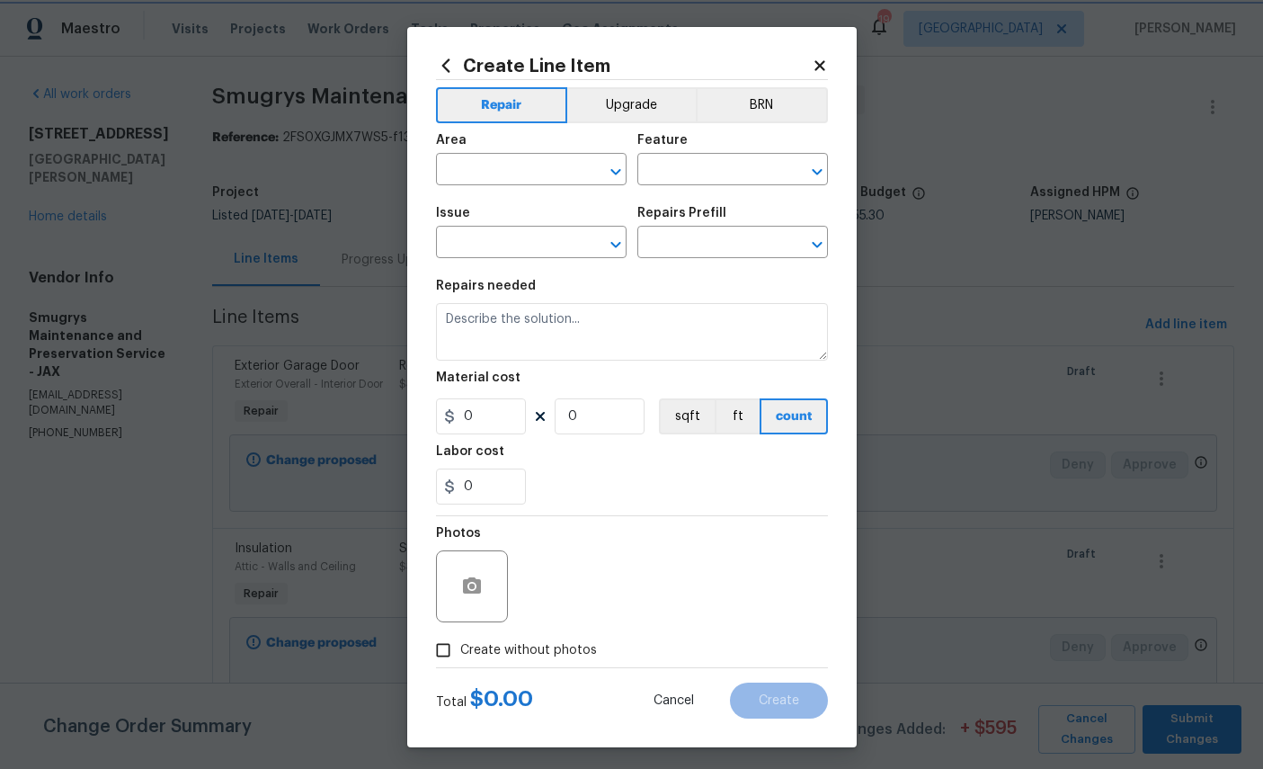
type input "Interior Trim"
type input "Window Sill Replacement $30.00"
type textarea "Remove the existing window sill. Install a new window sill that matches what is…"
type input "30"
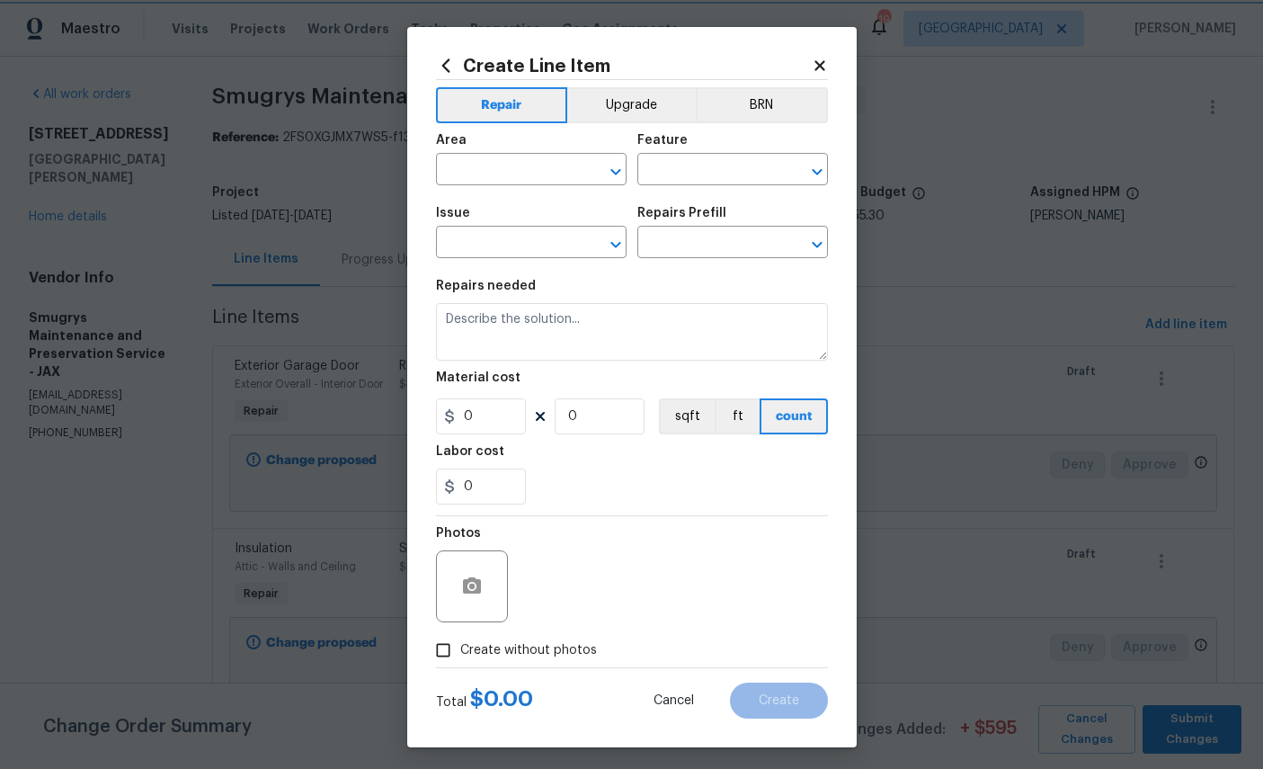
type input "1"
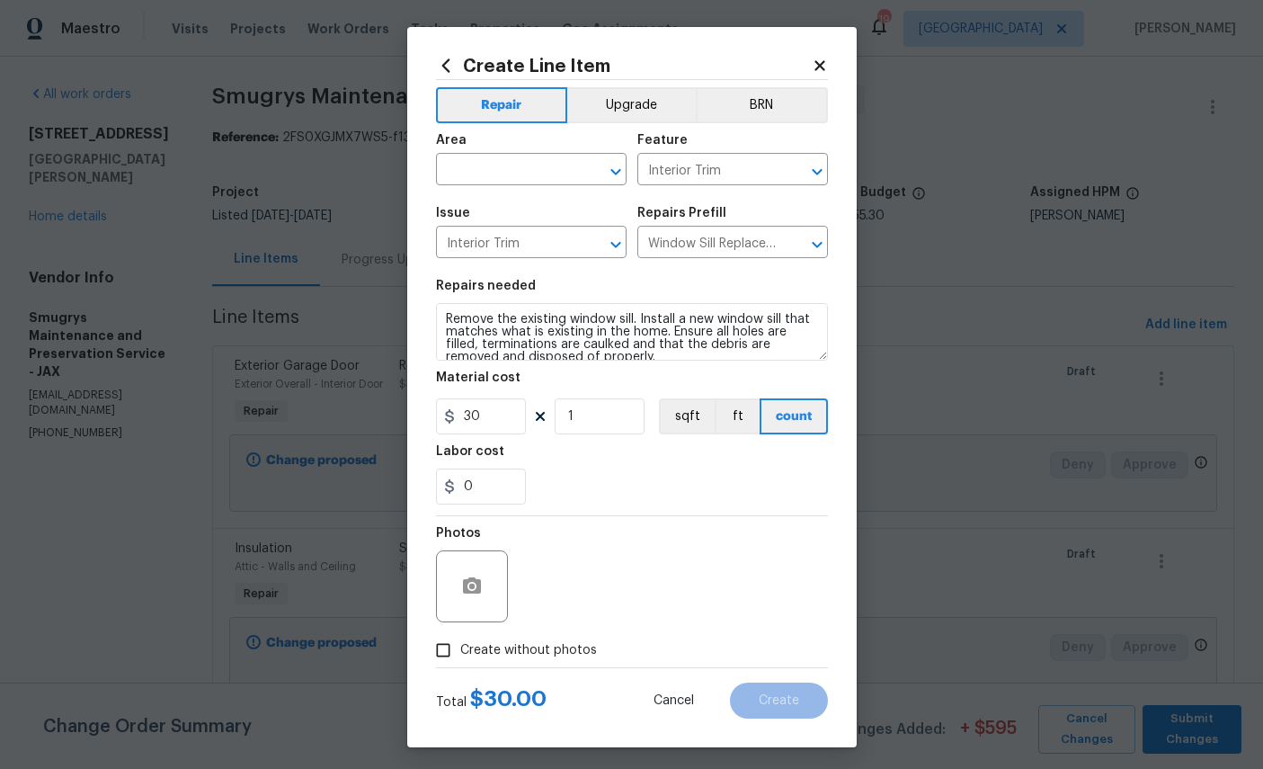
click at [522, 173] on input "text" at bounding box center [506, 171] width 140 height 28
click at [461, 227] on li "Bedroom" at bounding box center [531, 214] width 191 height 30
type input "Bedroom"
click at [503, 432] on input "30" at bounding box center [481, 416] width 90 height 36
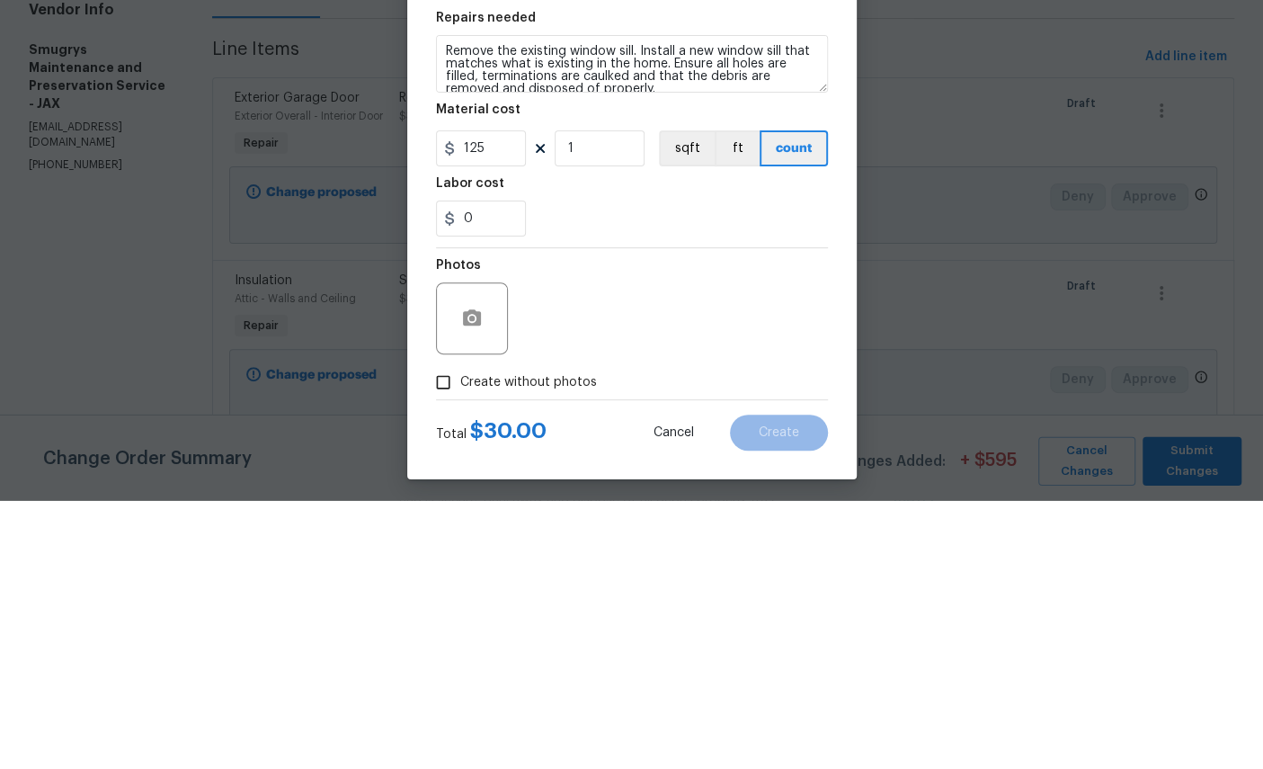
scroll to position [67, 0]
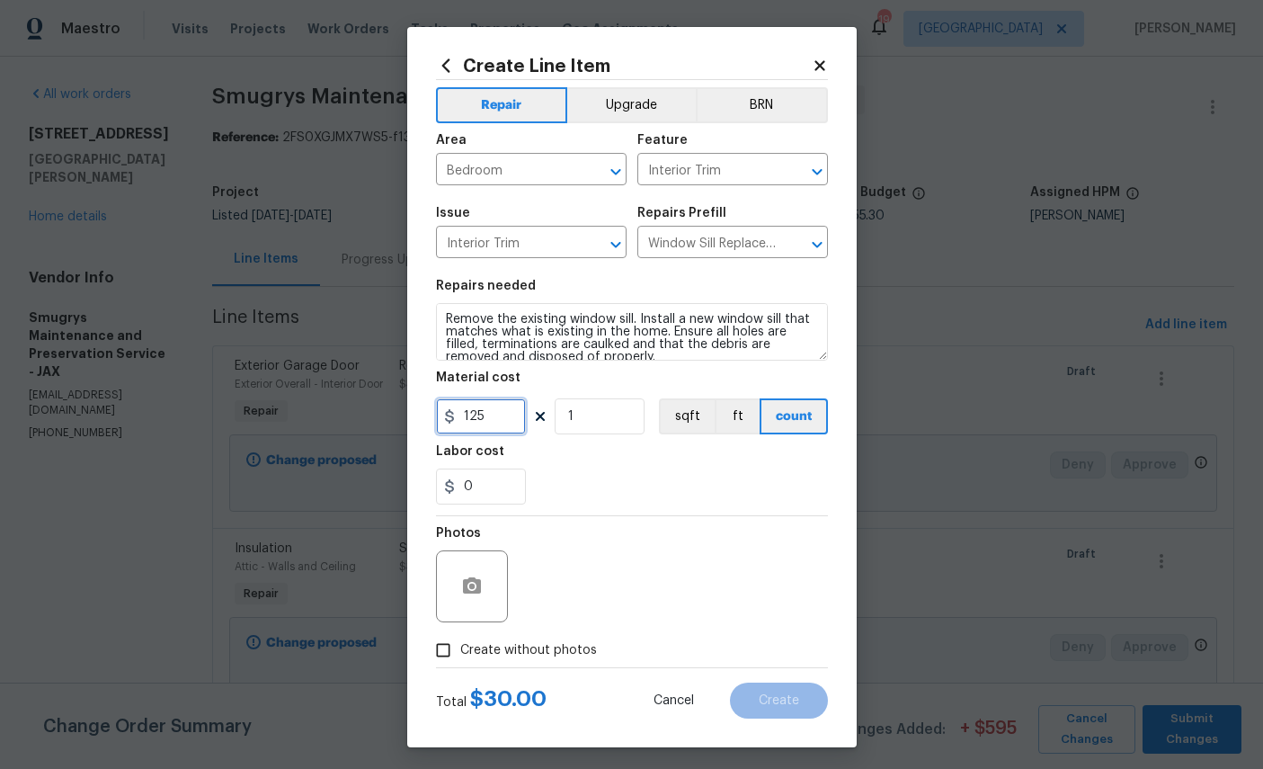
type input "125"
click at [478, 579] on button "button" at bounding box center [471, 586] width 43 height 43
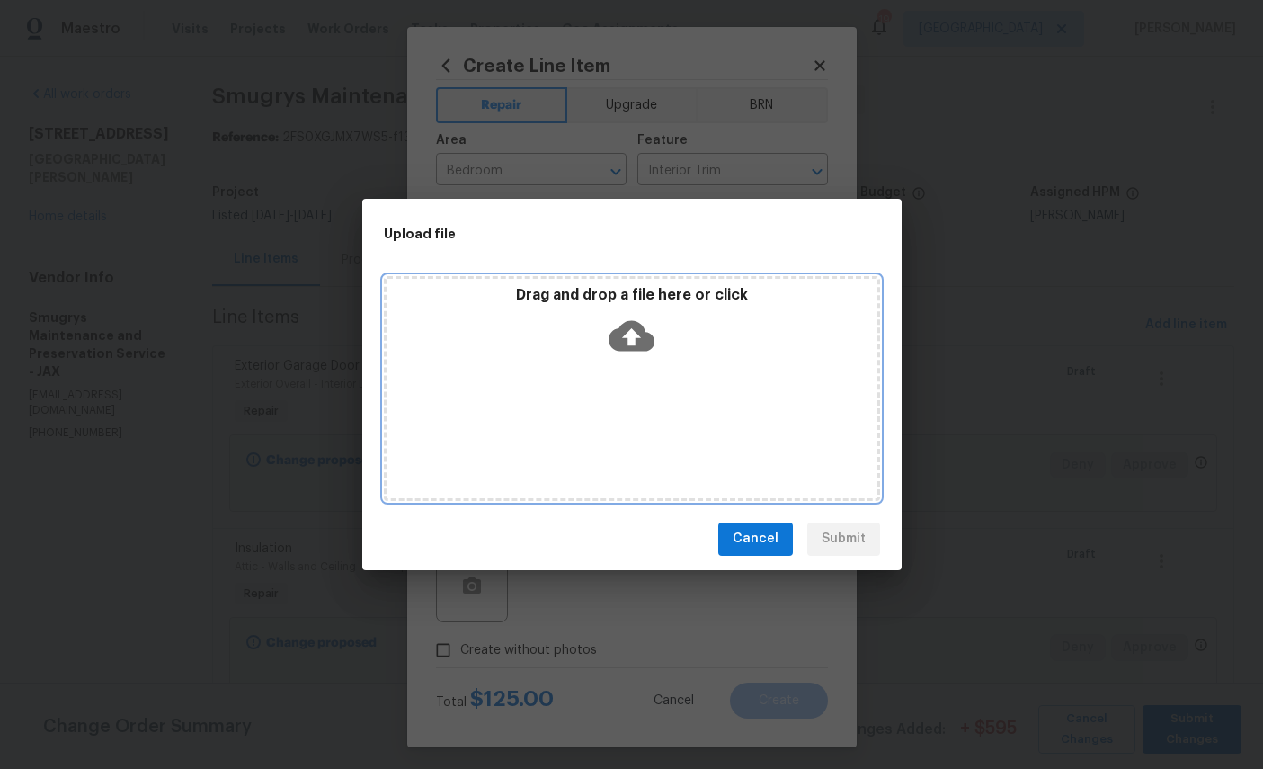
click at [633, 319] on icon at bounding box center [632, 336] width 46 height 46
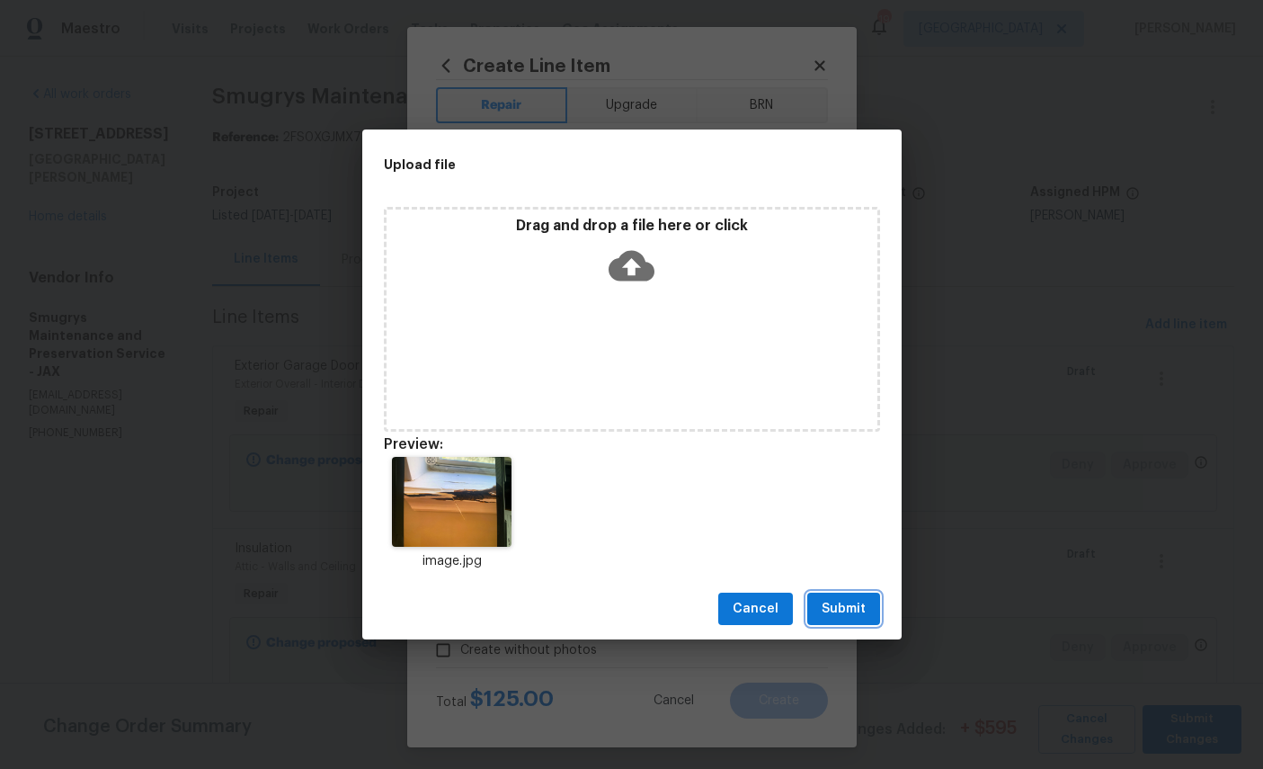
click at [837, 605] on span "Submit" at bounding box center [844, 609] width 44 height 22
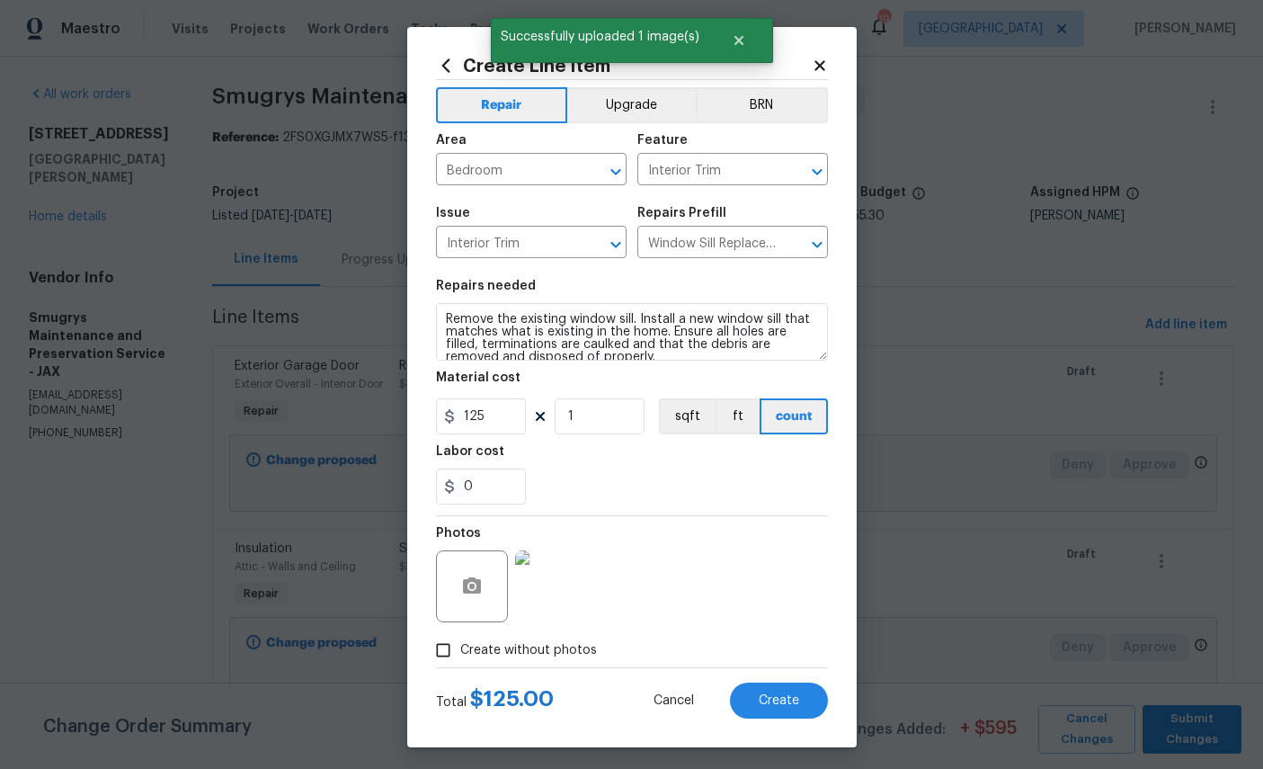
click at [777, 707] on span "Create" at bounding box center [779, 700] width 40 height 13
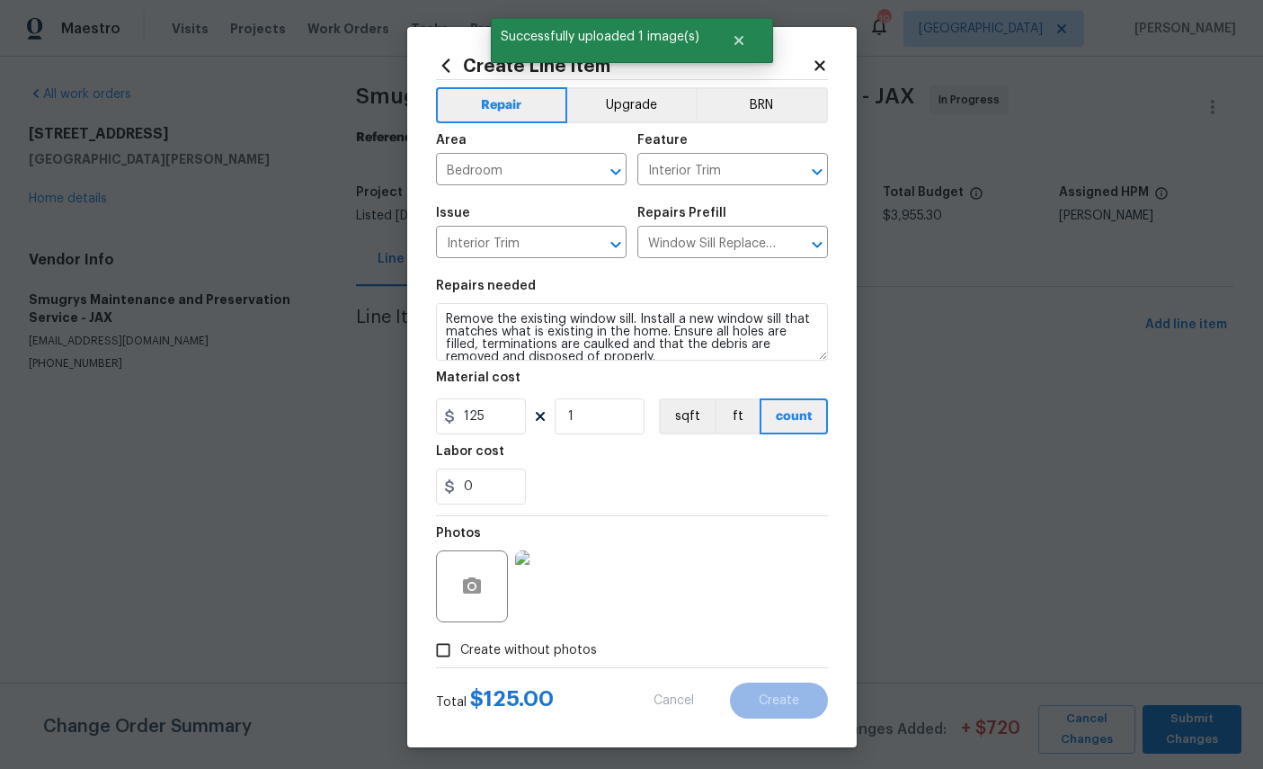
scroll to position [0, 0]
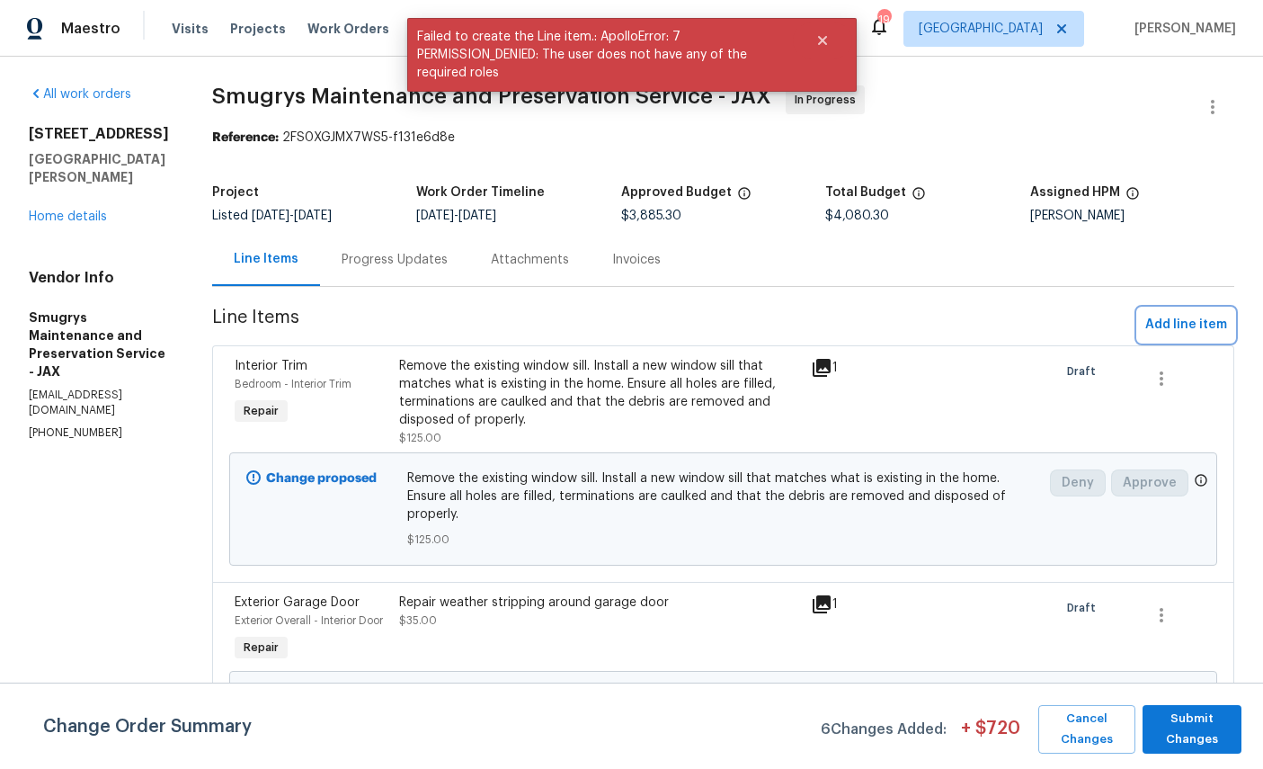
click at [1184, 327] on span "Add line item" at bounding box center [1186, 325] width 82 height 22
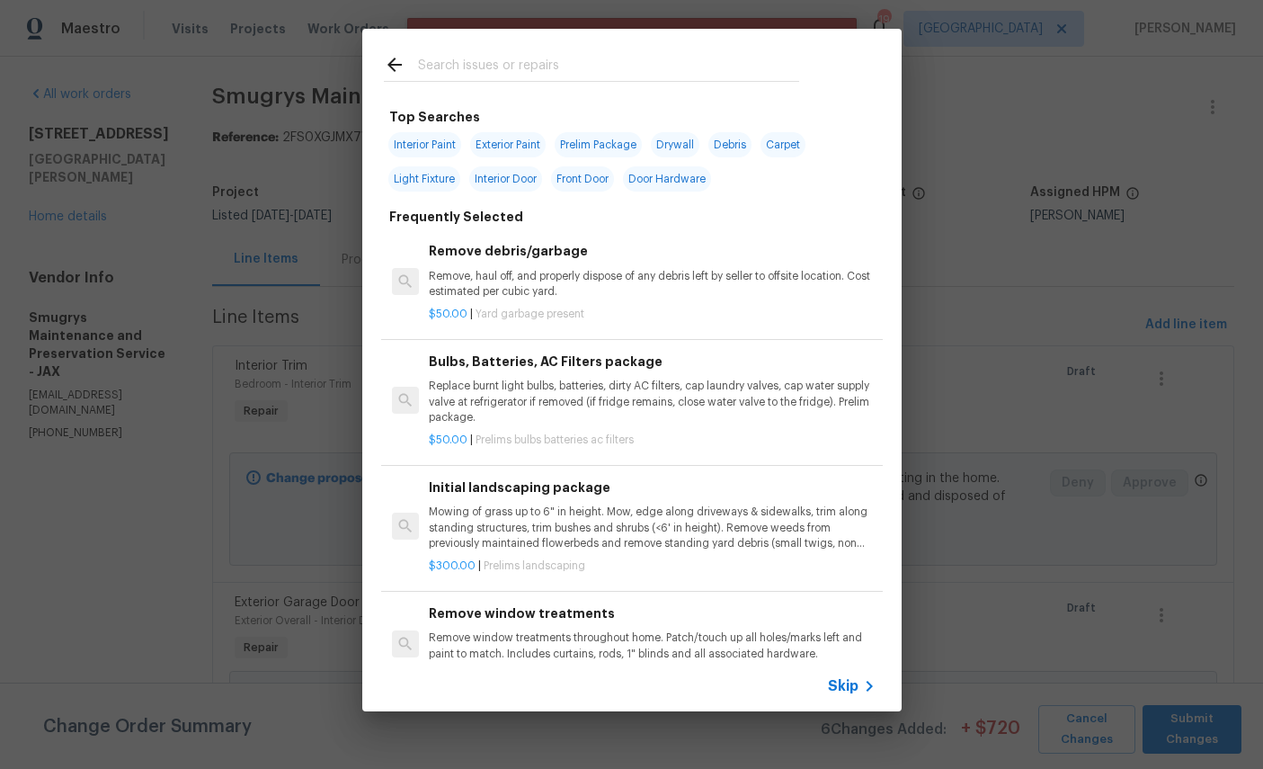
click at [567, 56] on input "text" at bounding box center [608, 67] width 381 height 27
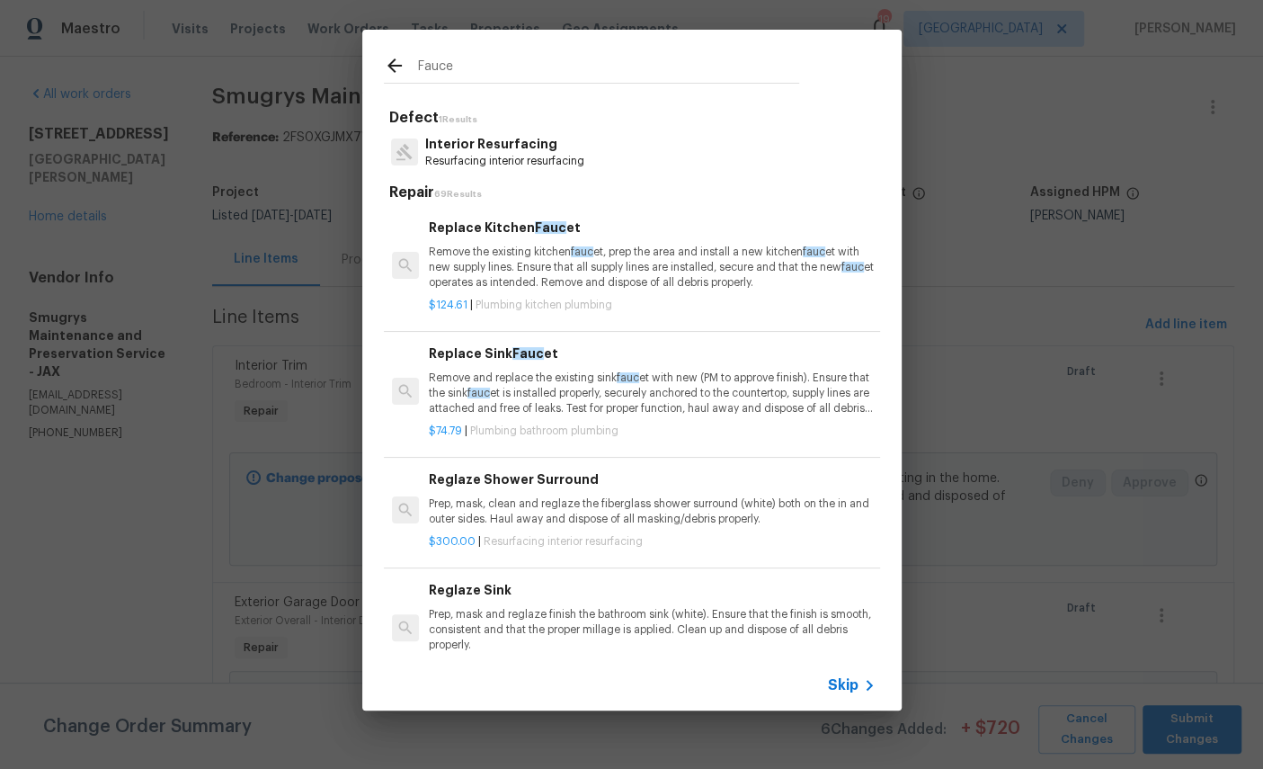
type input "Faucet"
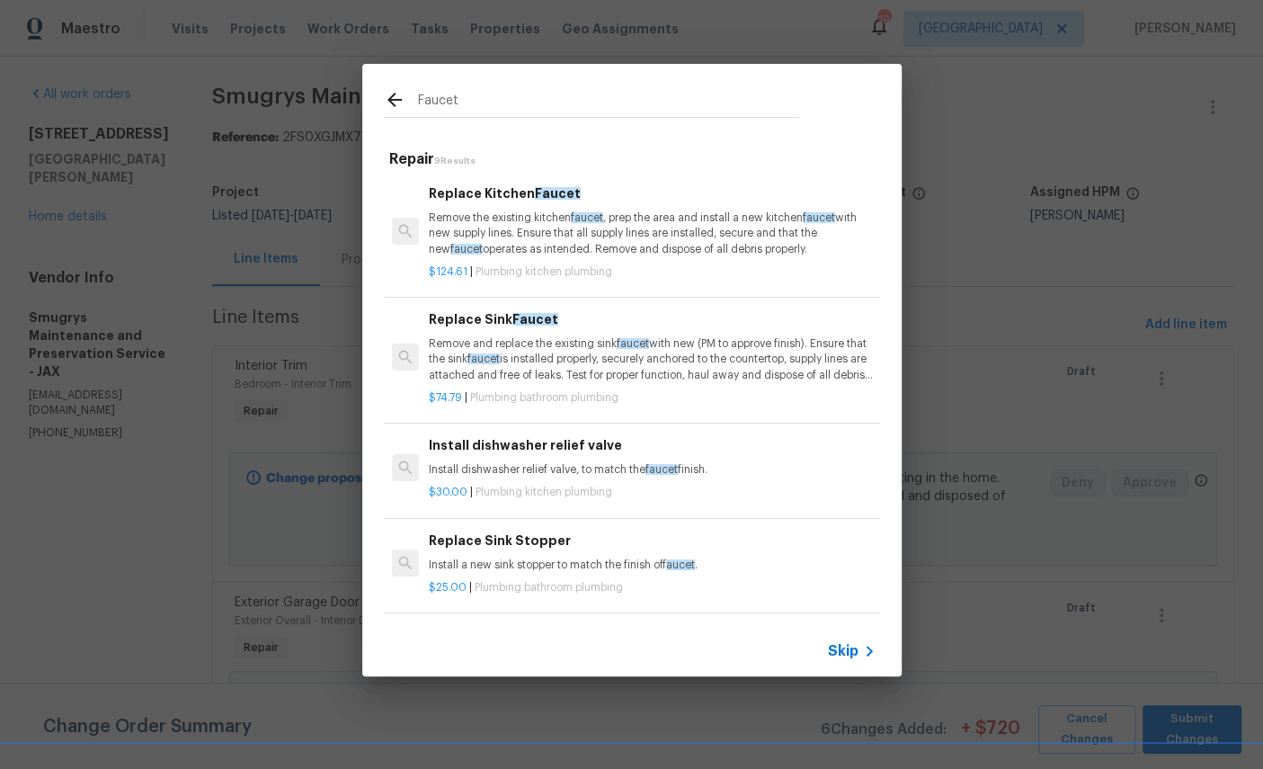
click at [550, 223] on p "Remove the existing kitchen faucet , prep the area and install a new kitchen fa…" at bounding box center [652, 233] width 446 height 46
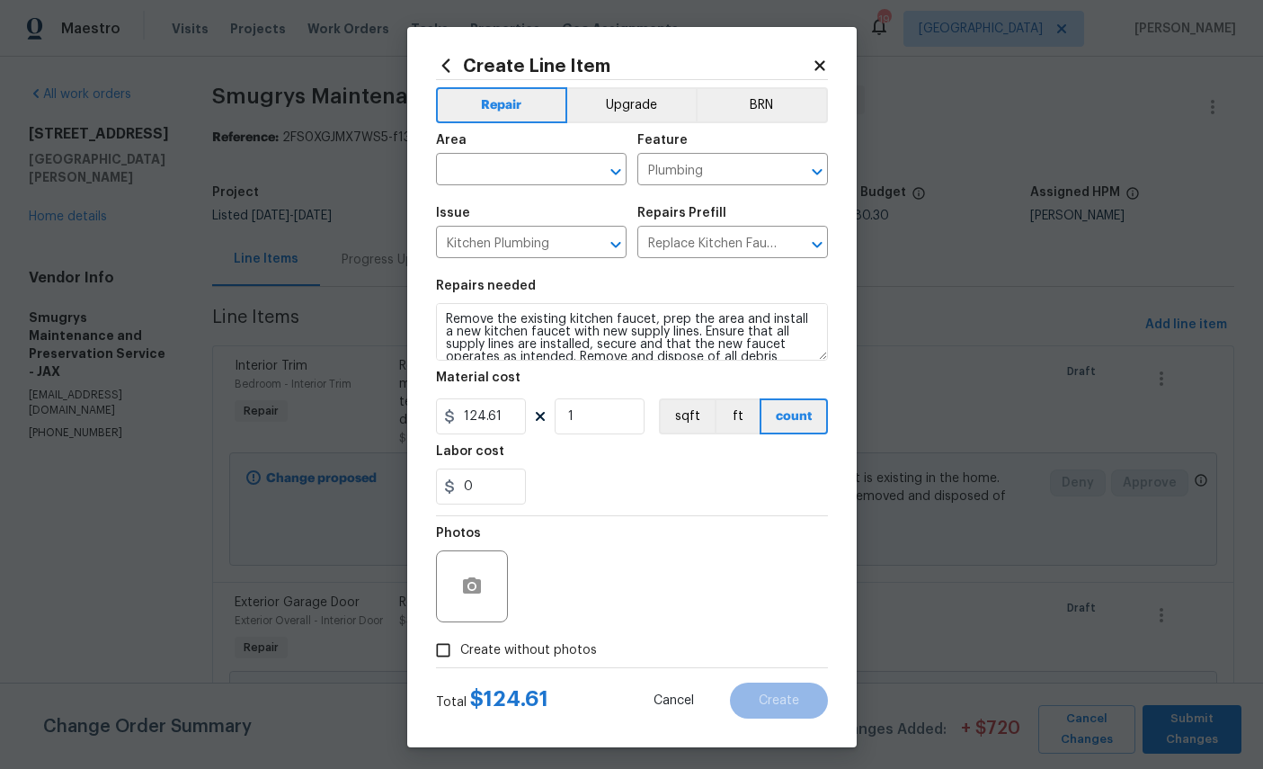
click at [520, 165] on input "text" at bounding box center [506, 171] width 140 height 28
click at [543, 206] on li "Kitchen" at bounding box center [531, 214] width 191 height 30
type input "Kitchen"
click at [522, 432] on input "124.61" at bounding box center [481, 416] width 90 height 36
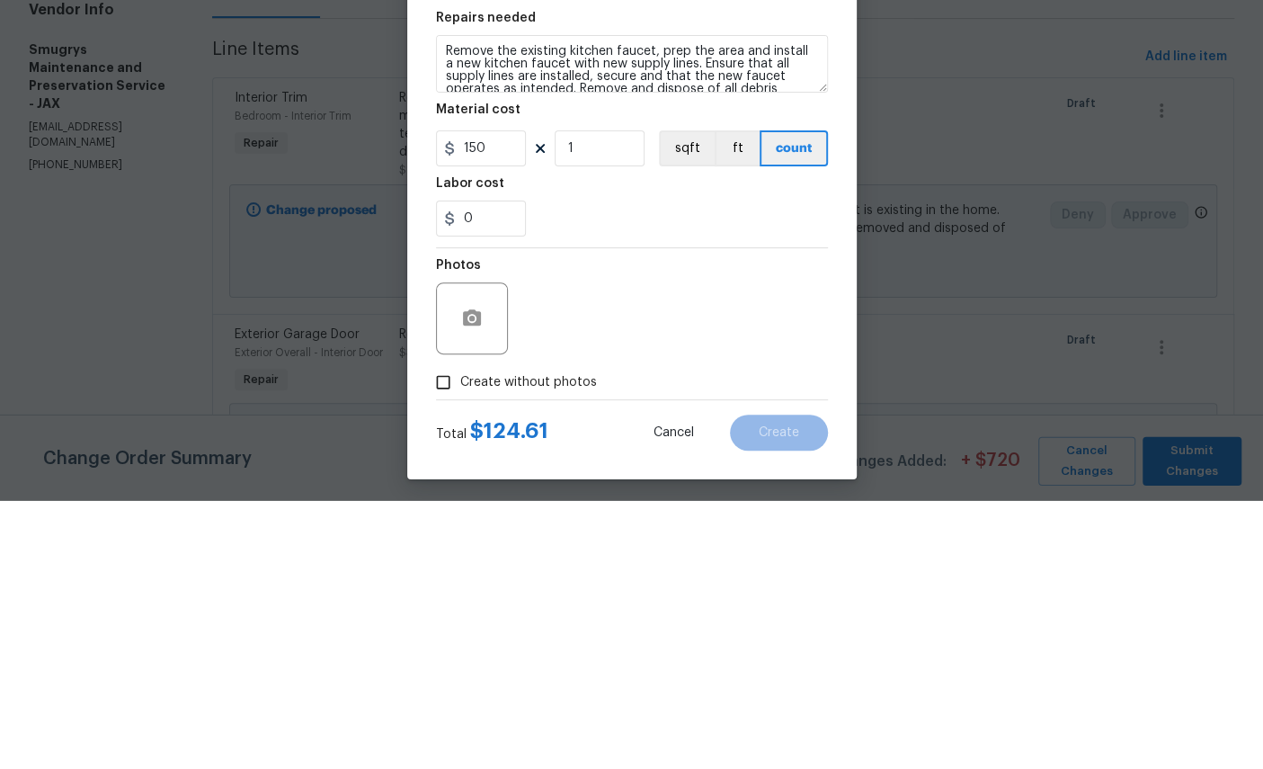
scroll to position [67, 0]
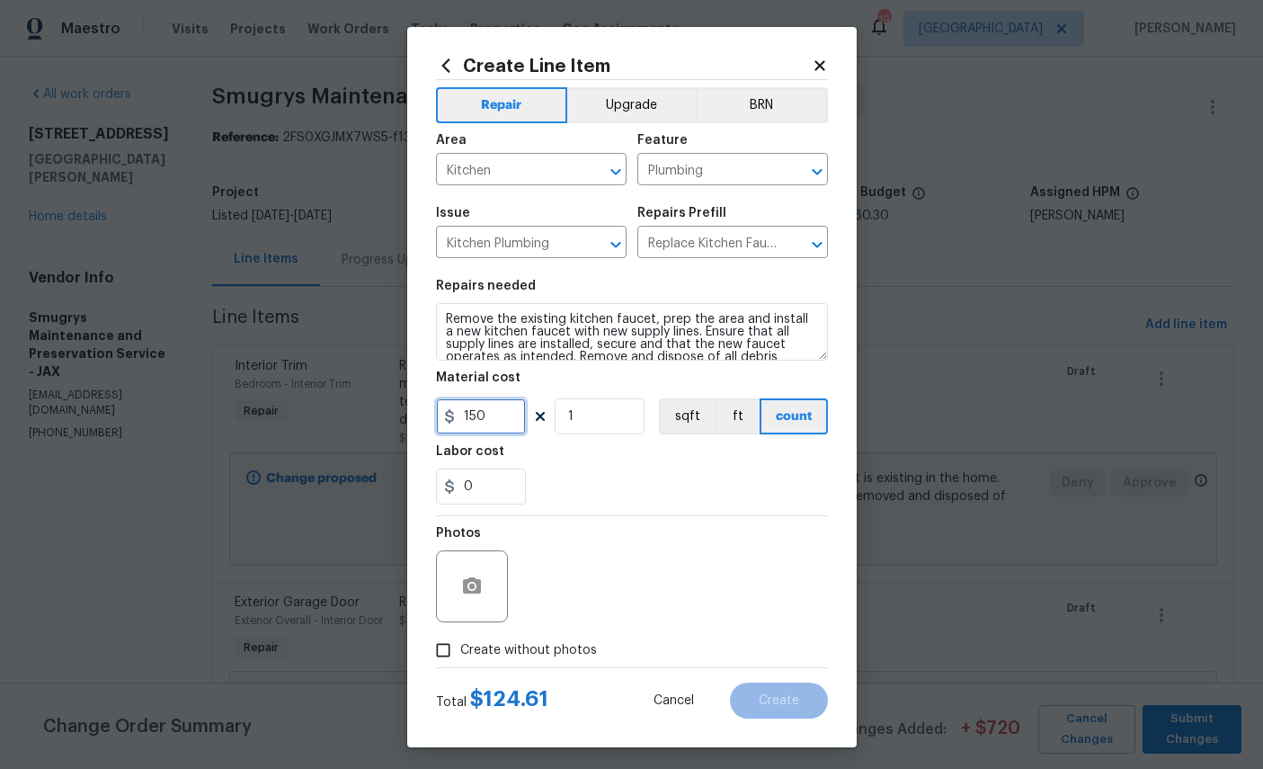
type input "150"
click at [474, 589] on circle "button" at bounding box center [470, 585] width 5 height 5
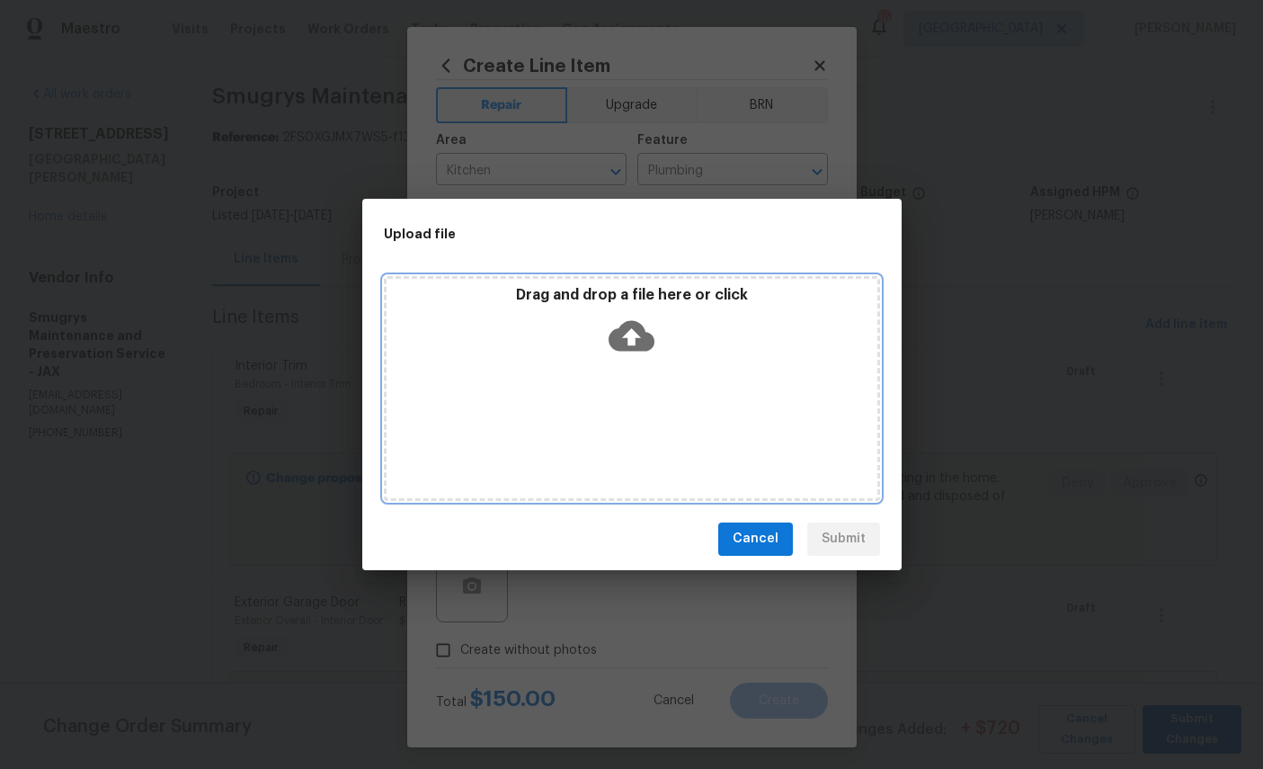
click at [637, 342] on icon at bounding box center [632, 335] width 46 height 31
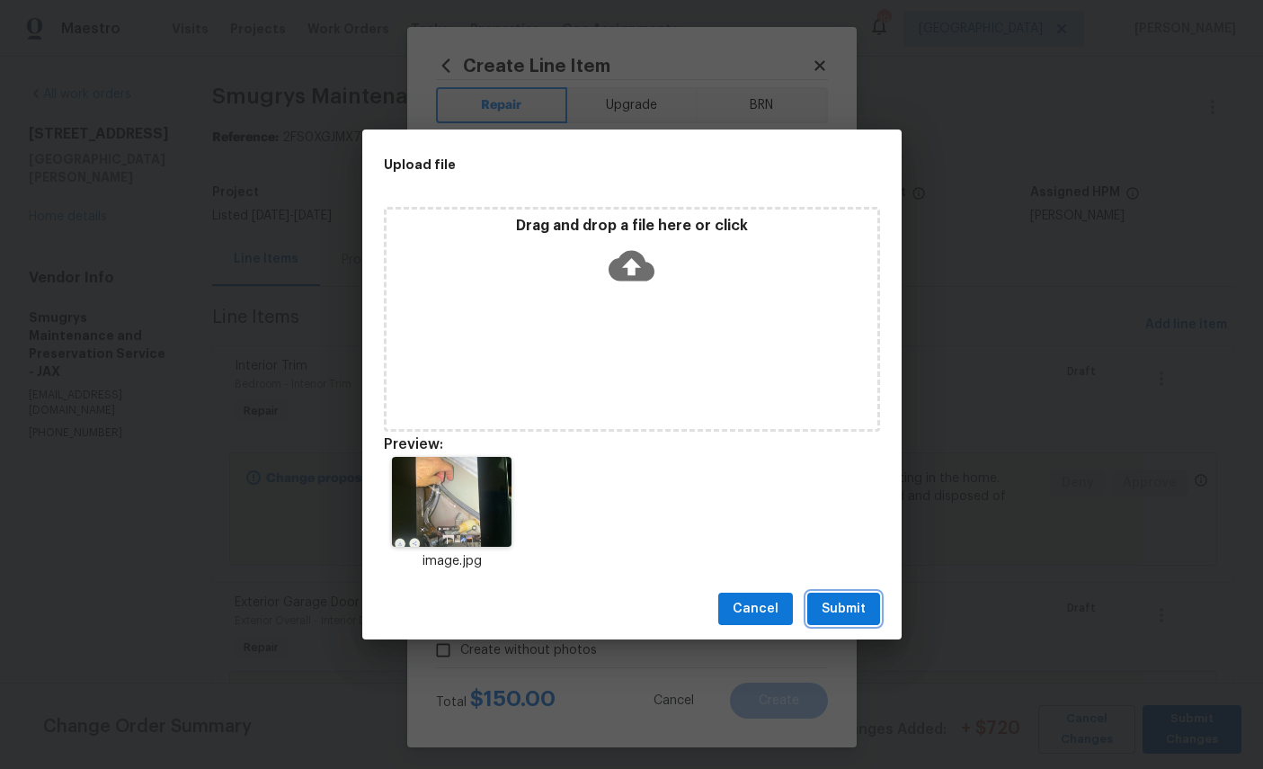
click at [842, 618] on span "Submit" at bounding box center [844, 609] width 44 height 22
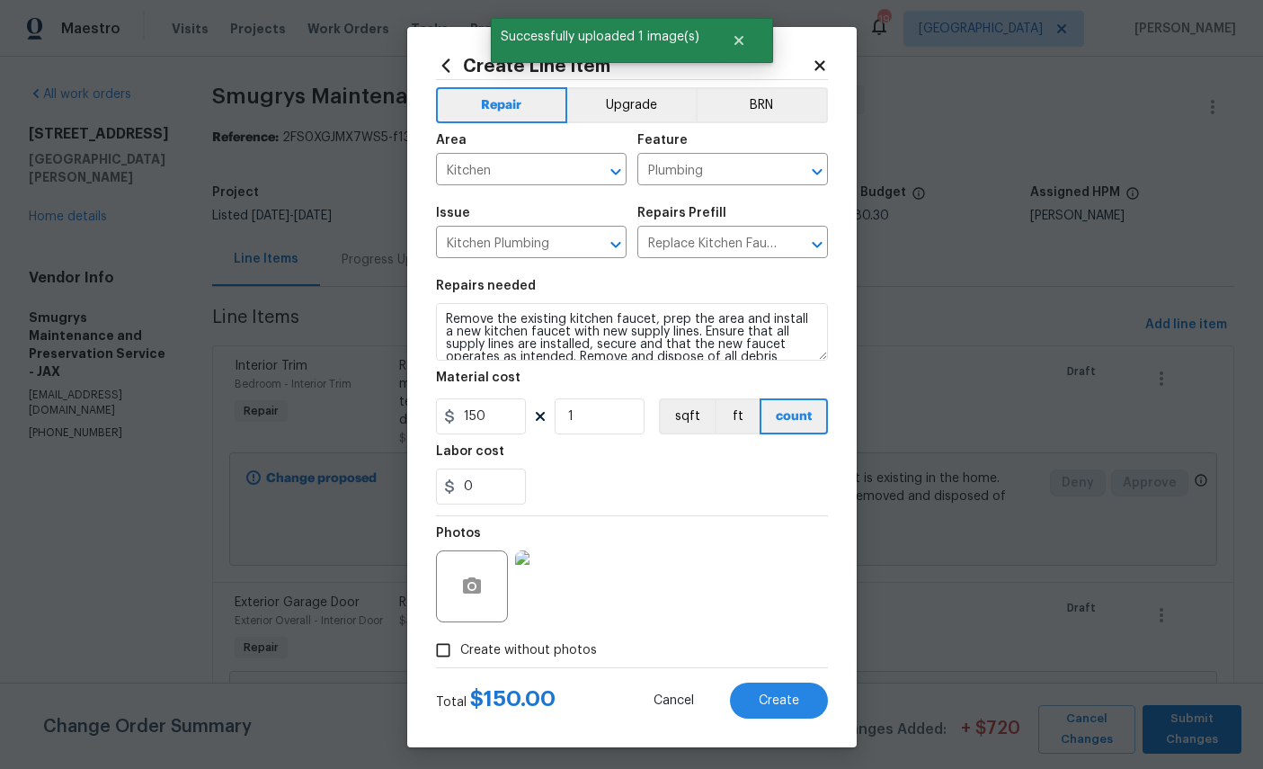
click at [789, 707] on span "Create" at bounding box center [779, 700] width 40 height 13
type input "0"
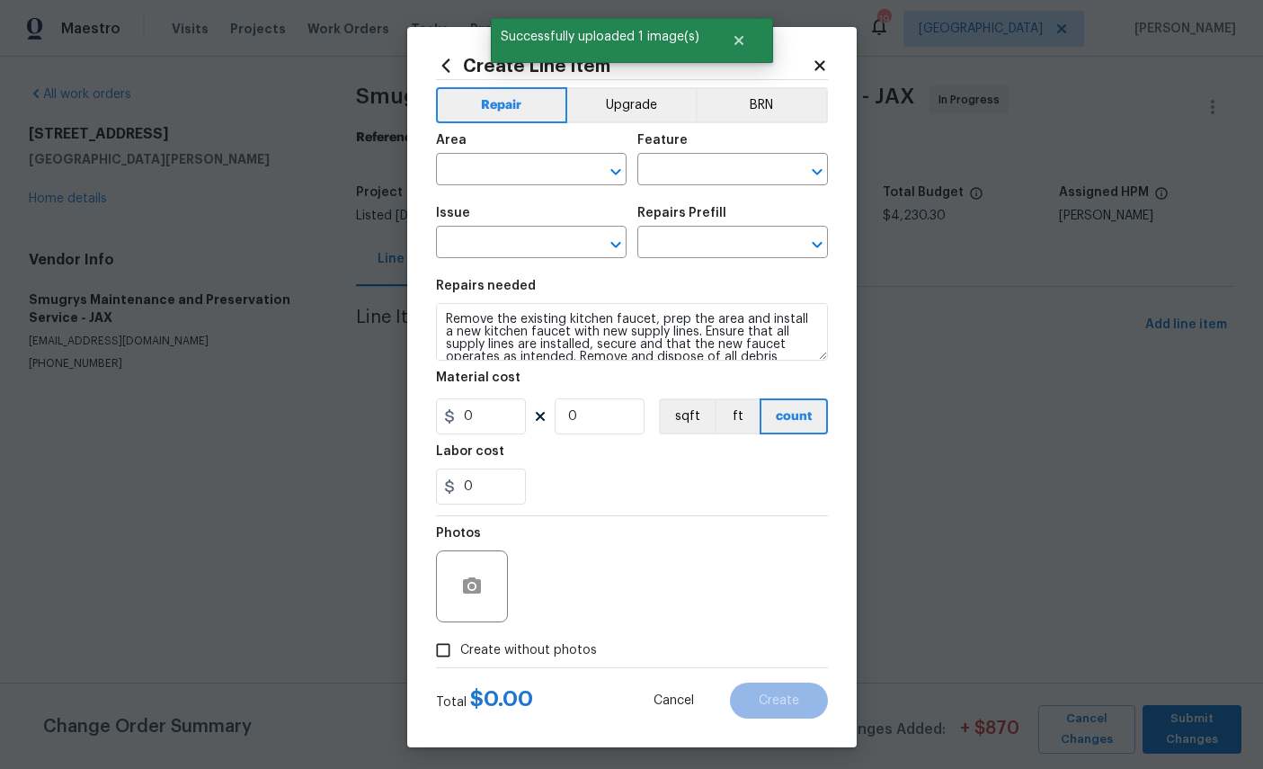
scroll to position [0, 0]
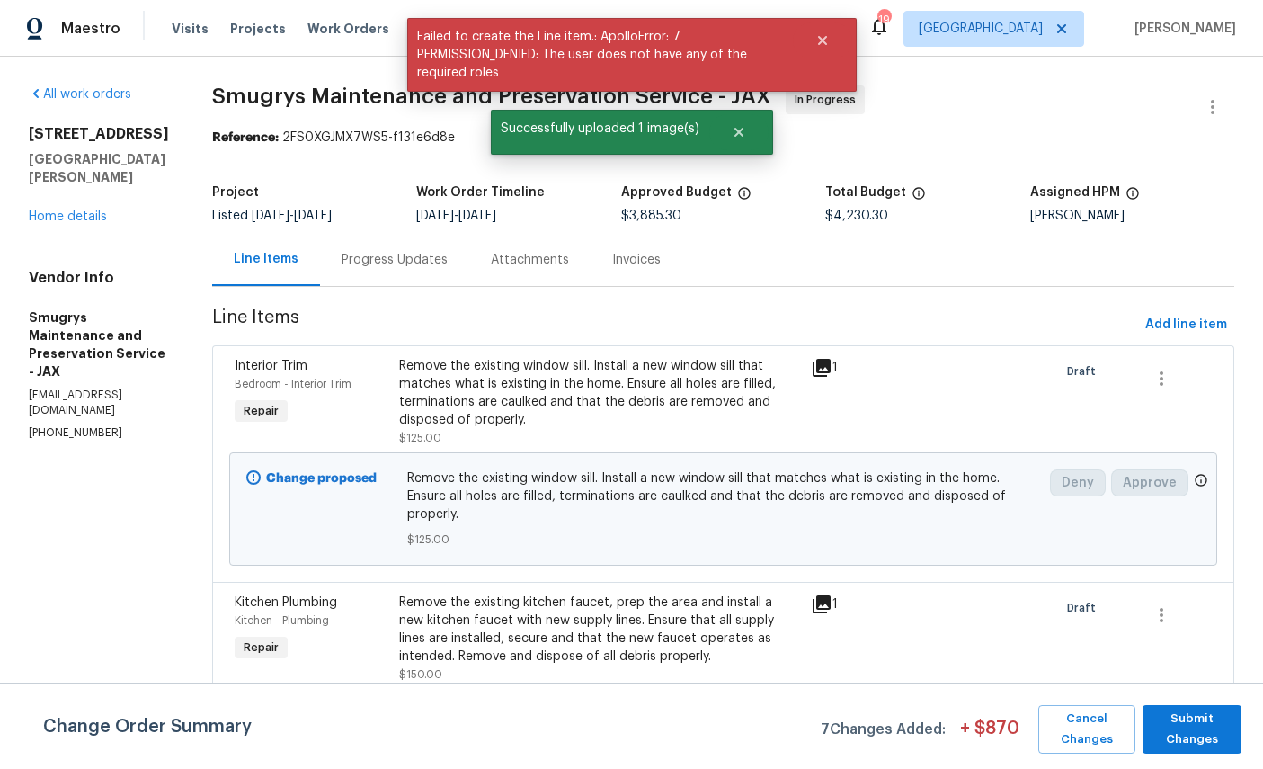
click at [1136, 140] on div "Reference: 2FS0XGJMX7WS5-f131e6d8e" at bounding box center [723, 138] width 1022 height 18
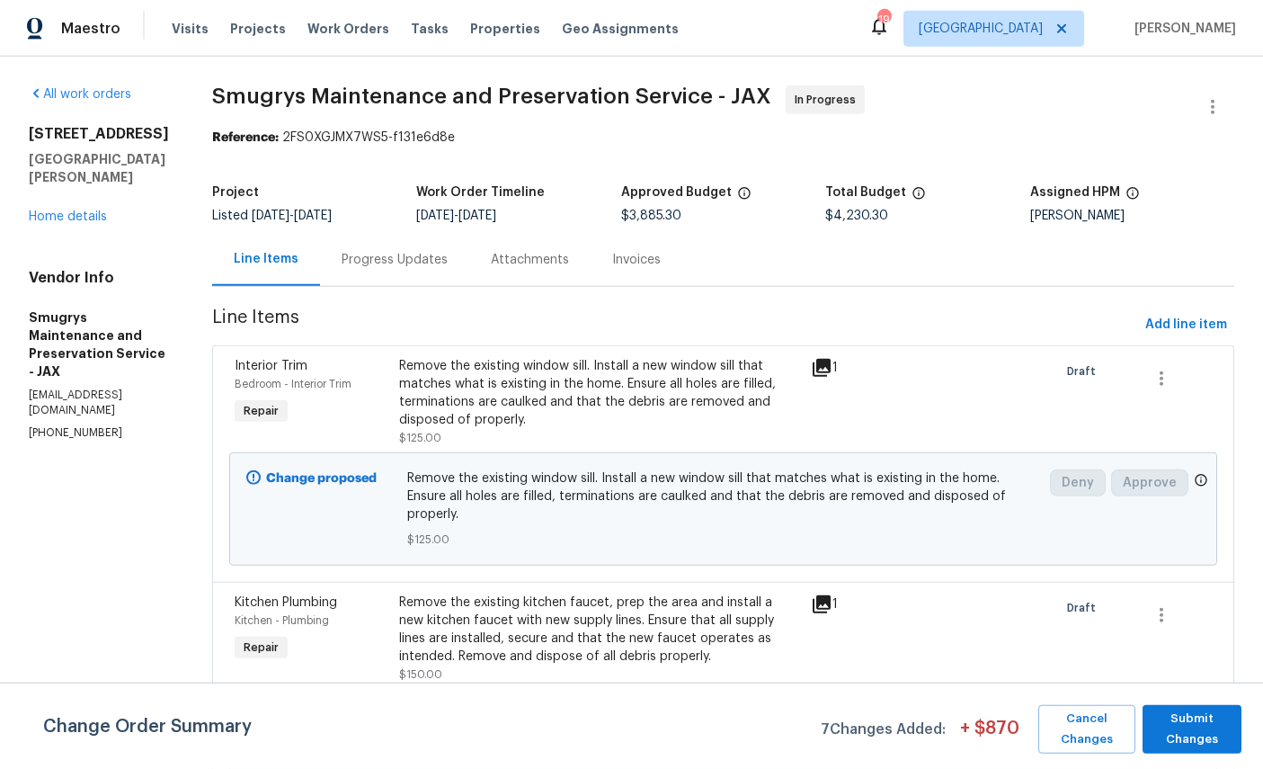
scroll to position [67, 0]
